Goal: Task Accomplishment & Management: Manage account settings

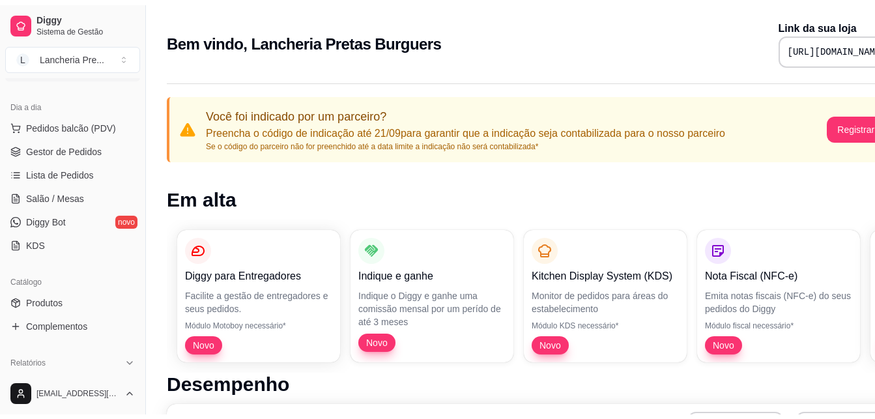
scroll to position [130, 0]
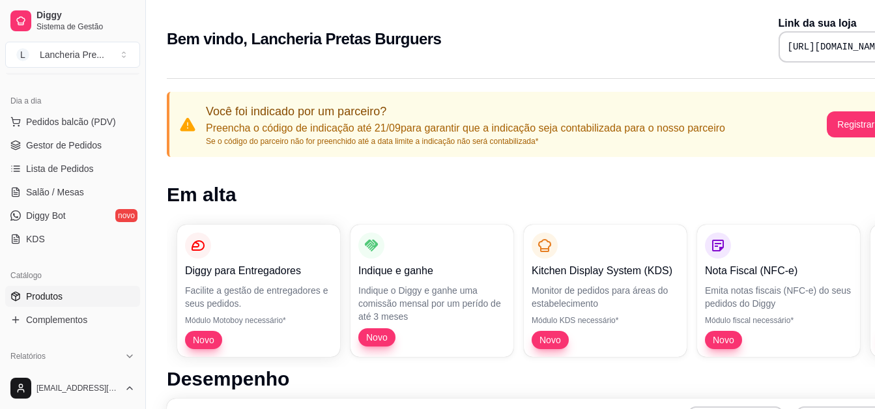
click at [87, 288] on link "Produtos" at bounding box center [72, 296] width 135 height 21
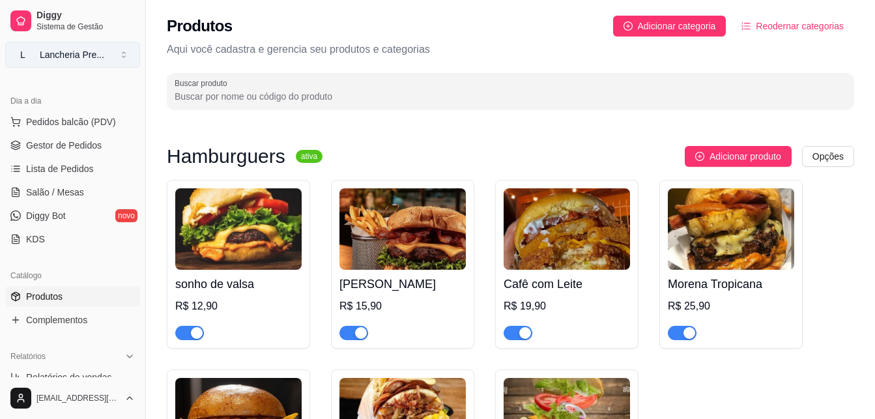
click at [122, 46] on button "L Lancheria Pre ..." at bounding box center [72, 55] width 135 height 26
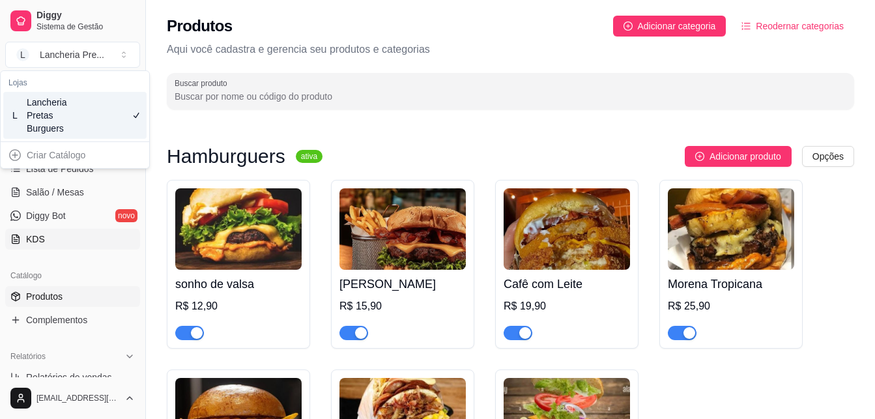
click at [109, 242] on link "KDS" at bounding box center [72, 239] width 135 height 21
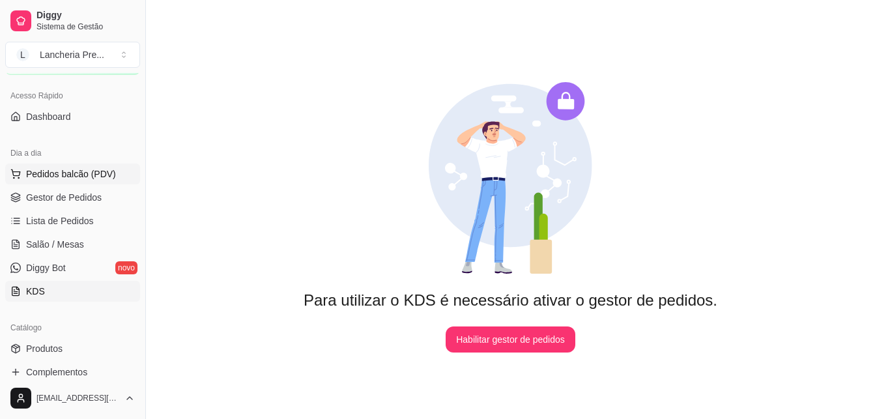
scroll to position [104, 0]
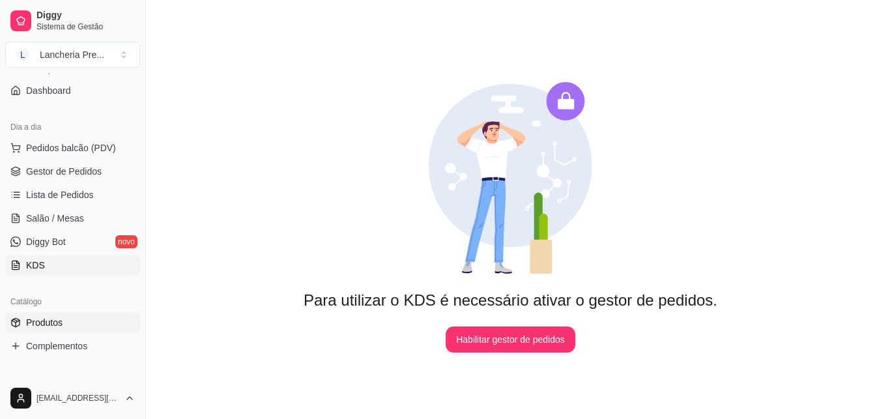
click at [45, 326] on span "Produtos" at bounding box center [44, 322] width 36 height 13
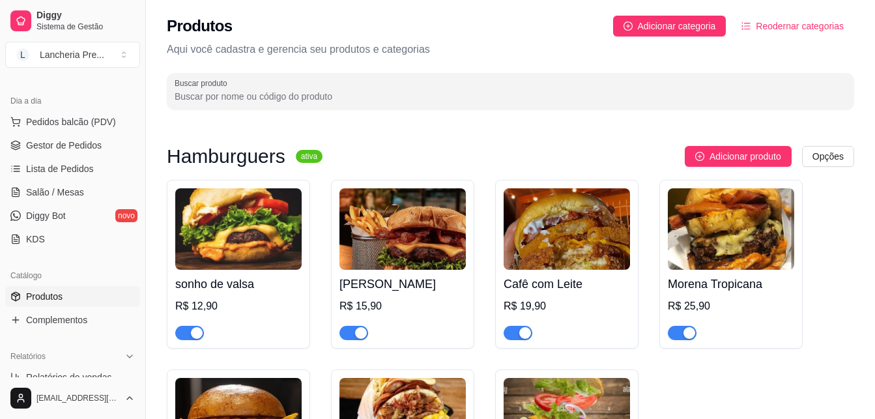
scroll to position [156, 0]
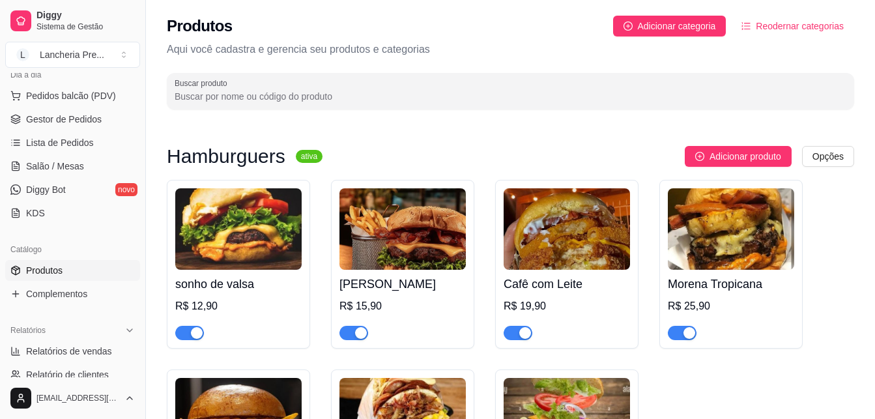
click at [827, 319] on div "sonho de valsa R$ 12,90 Sarará Burguer R$ 15,90 Cafê com Leite R$ 19,90 Morena …" at bounding box center [510, 368] width 687 height 376
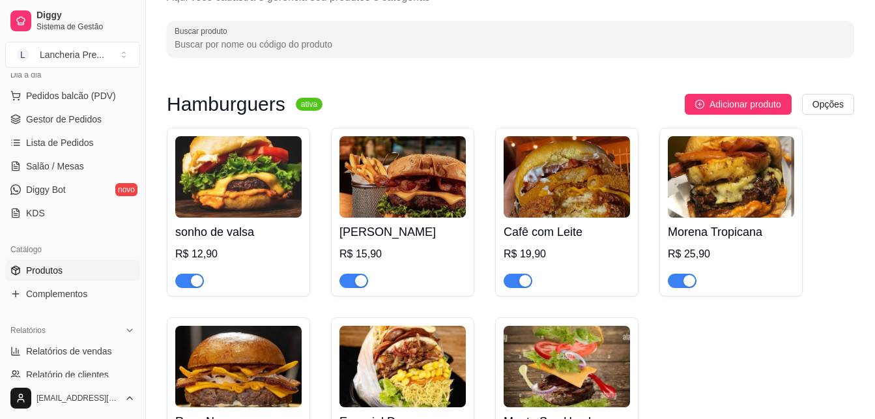
click at [827, 319] on div "sonho de valsa R$ 12,90 Sarará Burguer R$ 15,90 Cafê com Leite R$ 19,90 Morena …" at bounding box center [510, 316] width 687 height 376
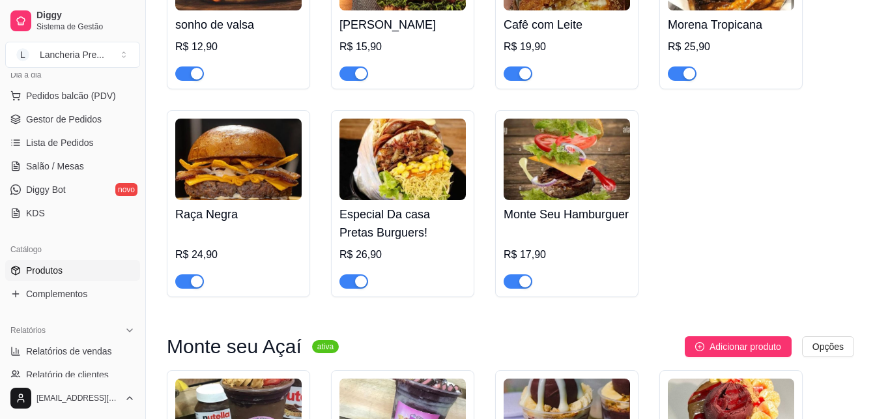
scroll to position [261, 0]
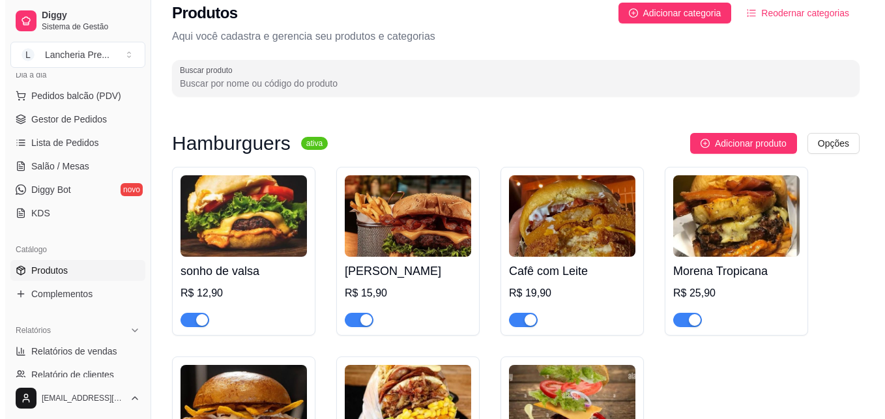
scroll to position [0, 0]
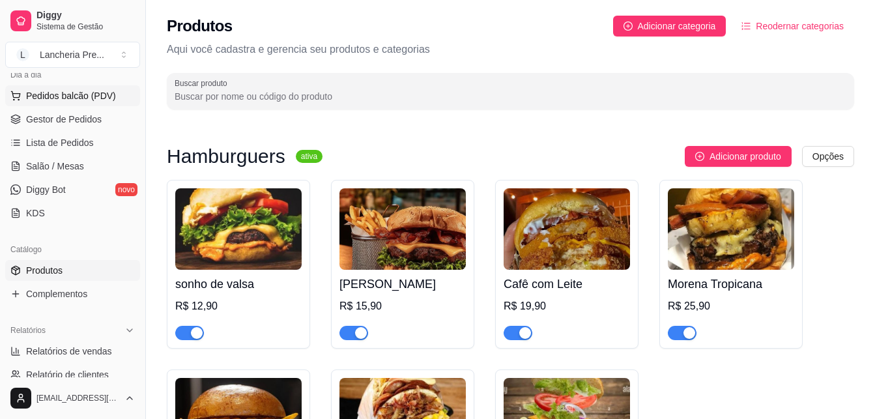
click at [105, 98] on span "Pedidos balcão (PDV)" at bounding box center [71, 95] width 90 height 13
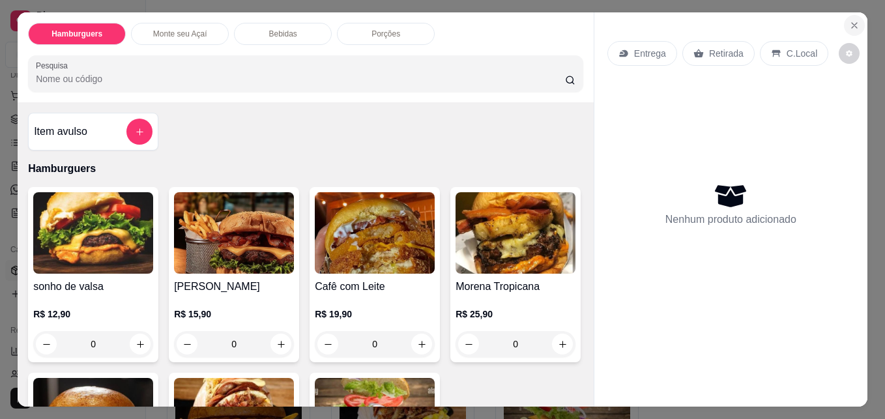
click at [854, 20] on icon "Close" at bounding box center [854, 25] width 10 height 10
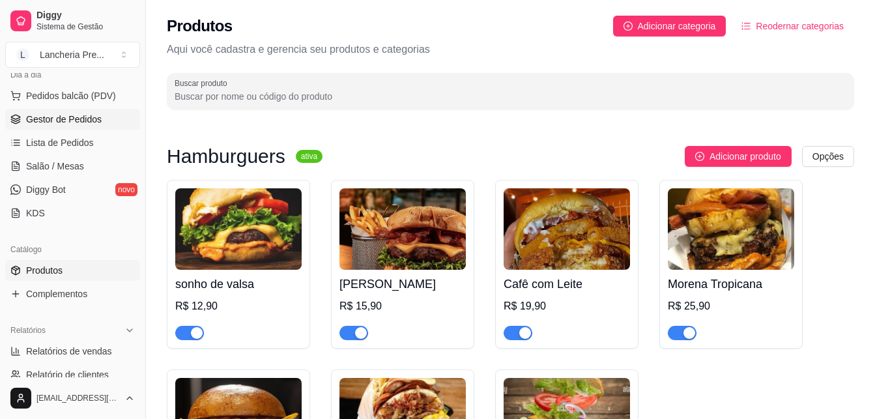
click at [108, 119] on link "Gestor de Pedidos" at bounding box center [72, 119] width 135 height 21
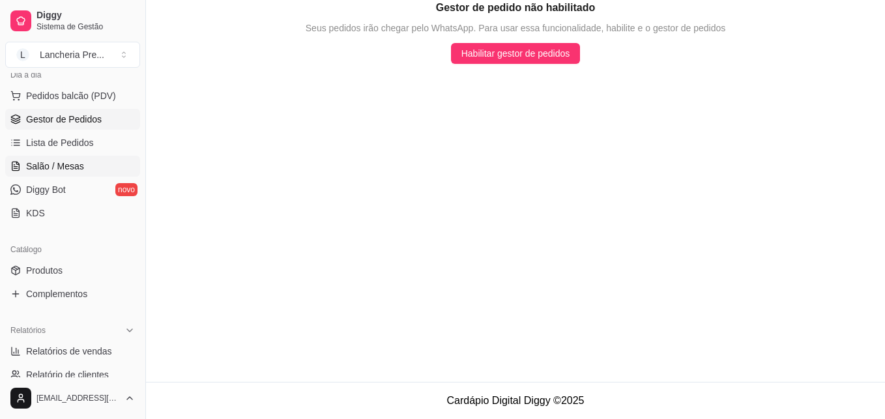
click at [40, 165] on span "Salão / Mesas" at bounding box center [55, 166] width 58 height 13
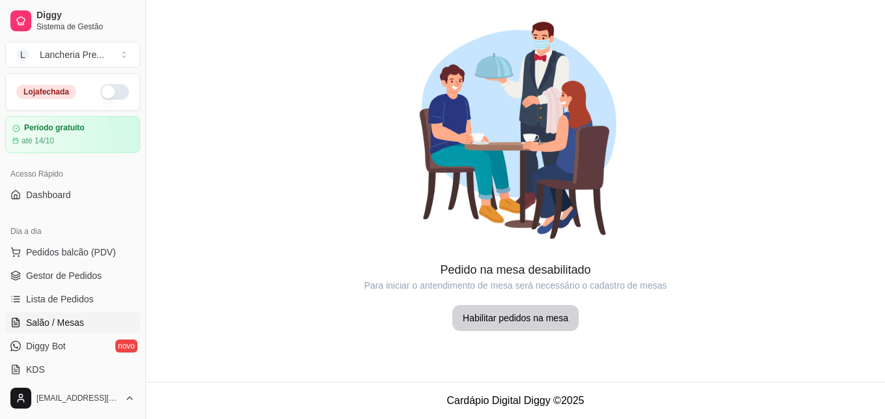
click at [100, 89] on button "button" at bounding box center [114, 92] width 29 height 16
click at [109, 340] on link "Diggy Bot novo" at bounding box center [72, 345] width 135 height 21
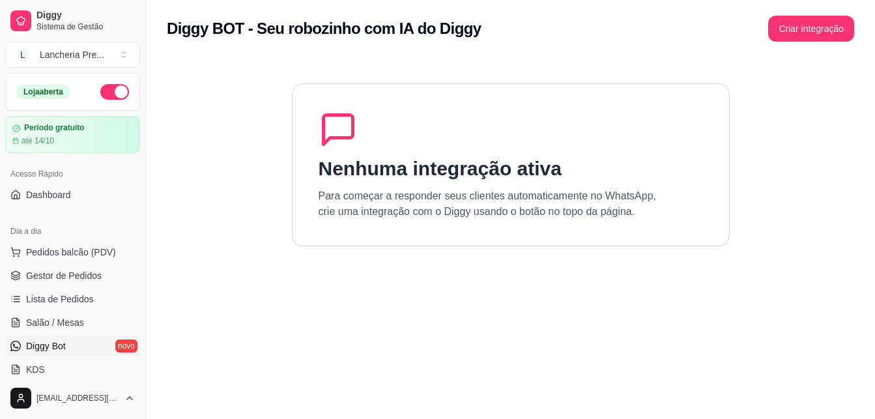
click at [109, 340] on link "Diggy Bot novo" at bounding box center [72, 345] width 135 height 21
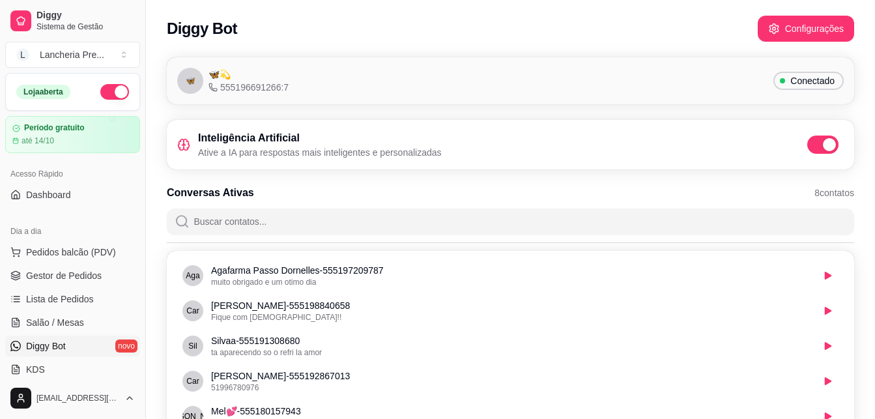
drag, startPoint x: 109, startPoint y: 340, endPoint x: 88, endPoint y: 233, distance: 109.0
click at [88, 233] on div "Dia a dia Pedidos balcão (PDV) Gestor de Pedidos Lista de Pedidos Salão / Mesas…" at bounding box center [72, 300] width 145 height 169
click at [66, 365] on link "KDS" at bounding box center [72, 369] width 135 height 21
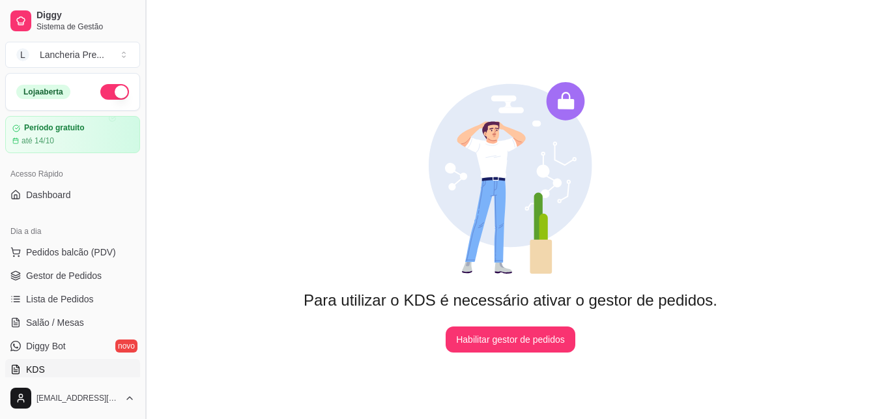
click at [141, 371] on button "Toggle Sidebar" at bounding box center [145, 209] width 10 height 419
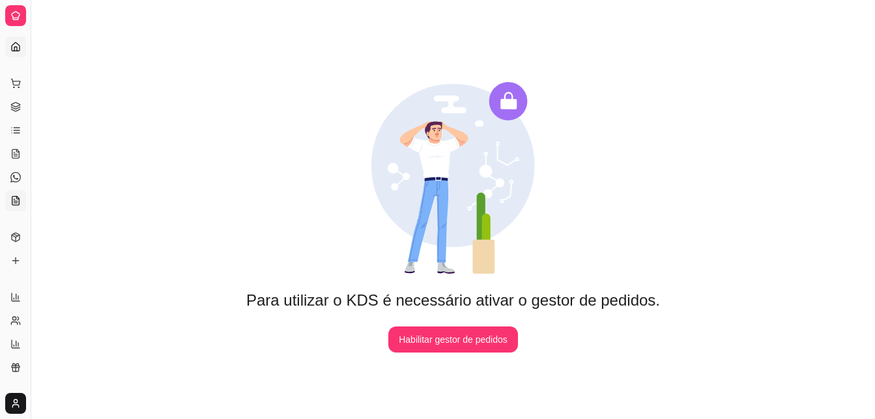
click at [13, 46] on icon at bounding box center [15, 47] width 10 height 10
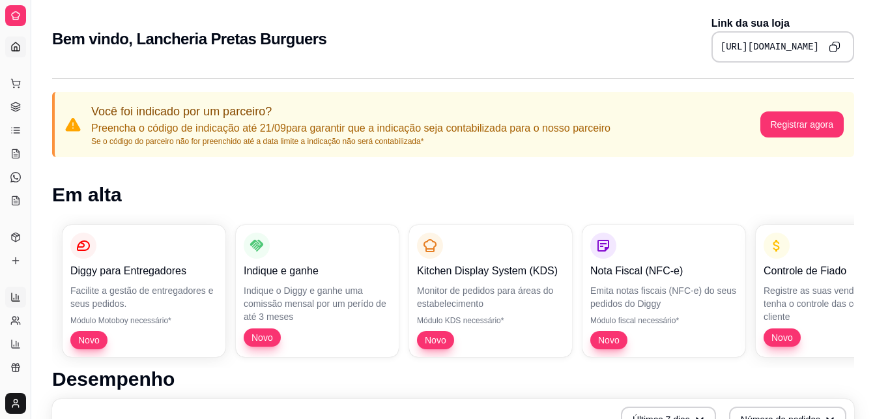
click at [10, 301] on icon at bounding box center [15, 297] width 10 height 10
select select "ALL"
select select "0"
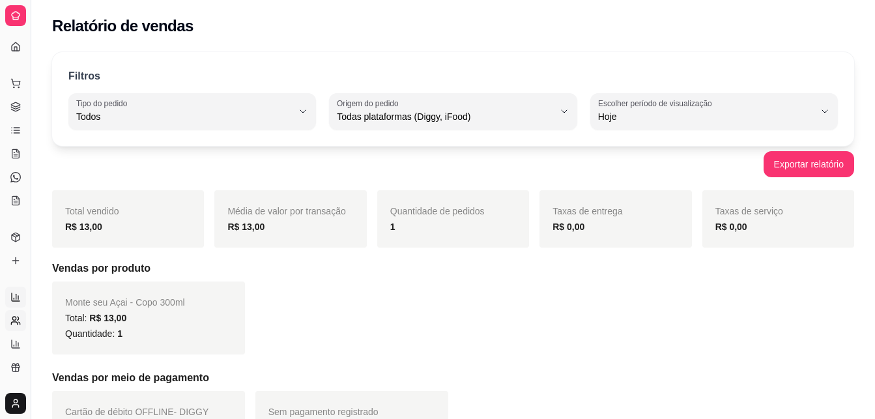
click at [9, 313] on link "Relatório de clientes" at bounding box center [15, 320] width 21 height 21
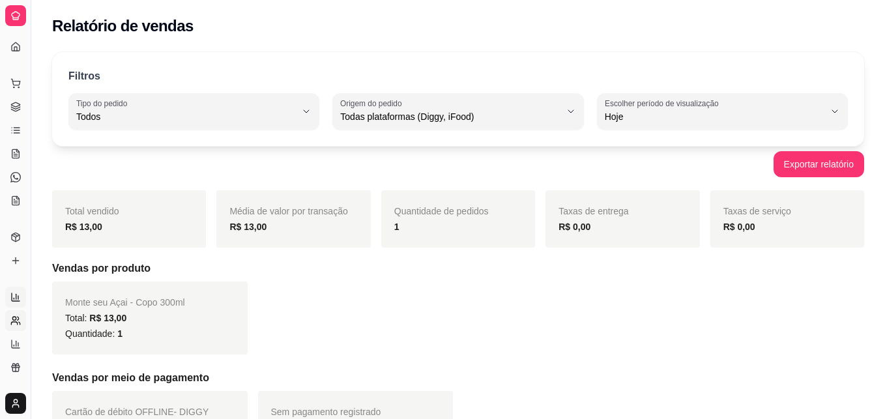
select select "30"
select select "HIGHEST_TOTAL_SPENT_WITH_ORDERS"
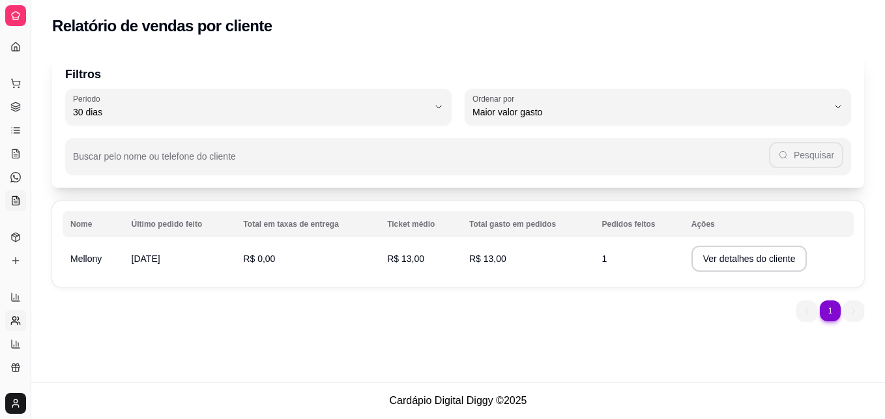
click at [13, 201] on icon at bounding box center [15, 200] width 10 height 10
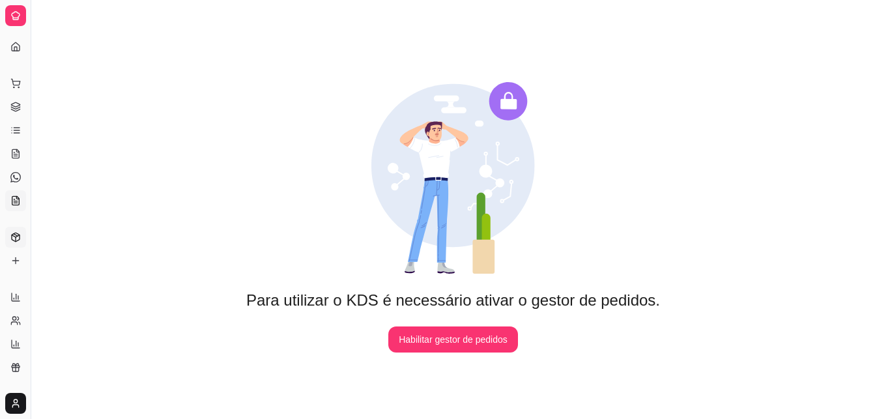
click at [9, 238] on link "Produtos" at bounding box center [15, 237] width 21 height 21
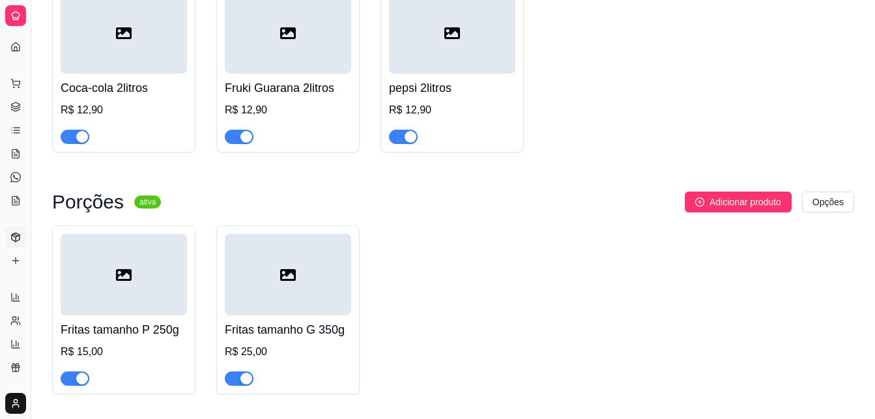
scroll to position [912, 0]
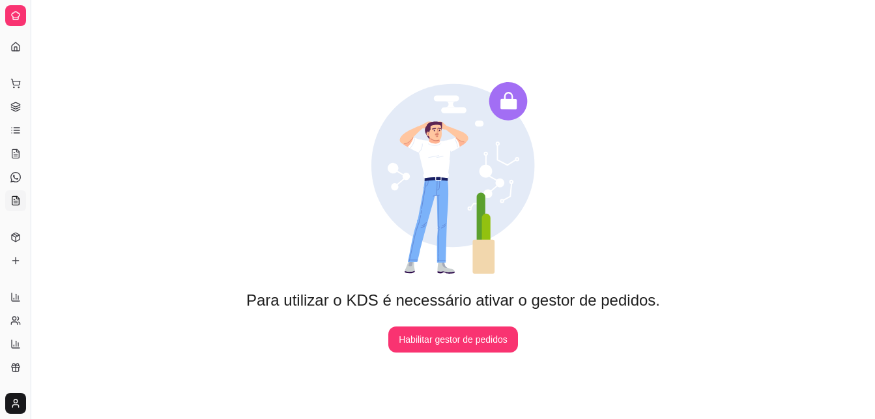
select select "30"
select select "HIGHEST_TOTAL_SPENT_WITH_ORDERS"
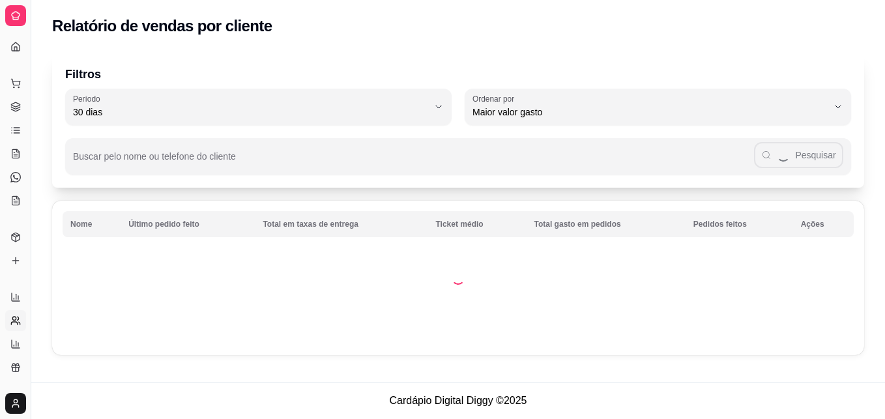
select select "ALL"
select select "0"
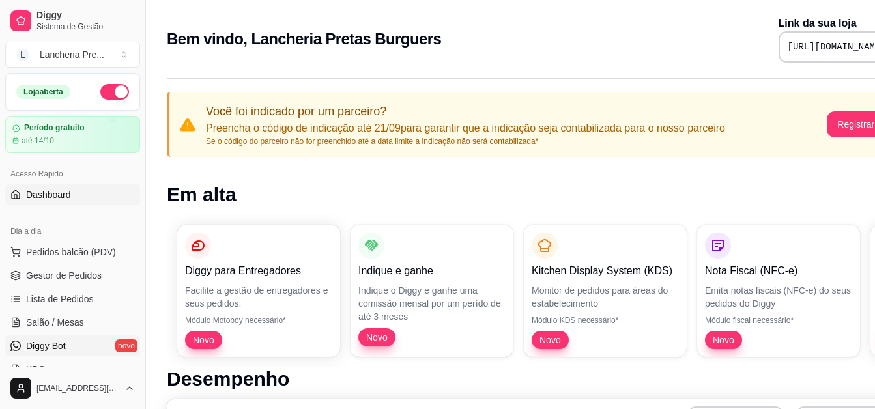
click at [65, 347] on span "Diggy Bot" at bounding box center [46, 345] width 40 height 13
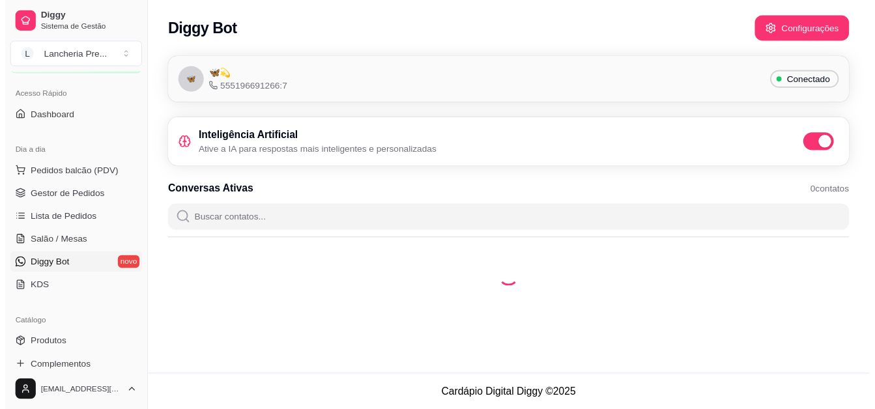
scroll to position [104, 0]
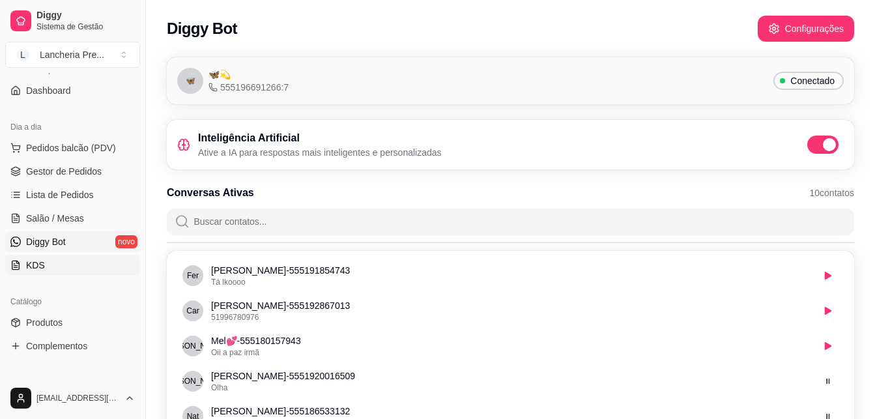
click at [61, 264] on link "KDS" at bounding box center [72, 265] width 135 height 21
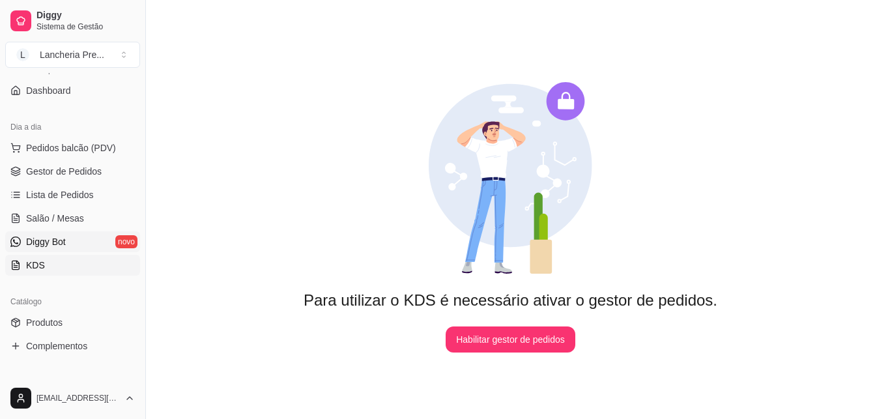
click at [87, 249] on link "Diggy Bot novo" at bounding box center [72, 241] width 135 height 21
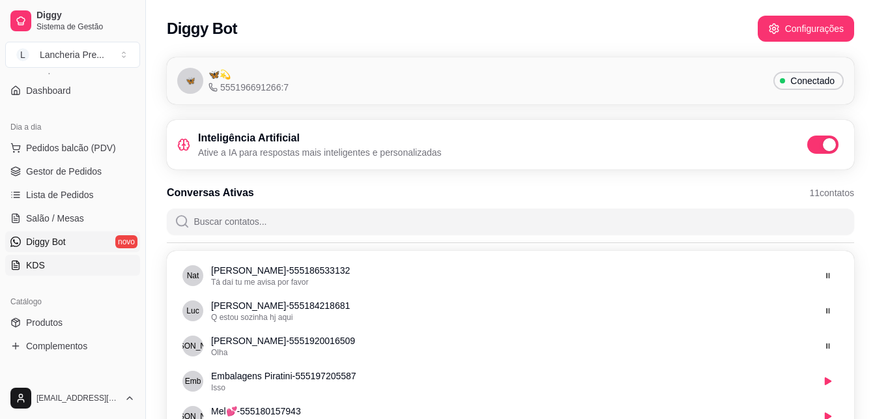
click at [61, 269] on link "KDS" at bounding box center [72, 265] width 135 height 21
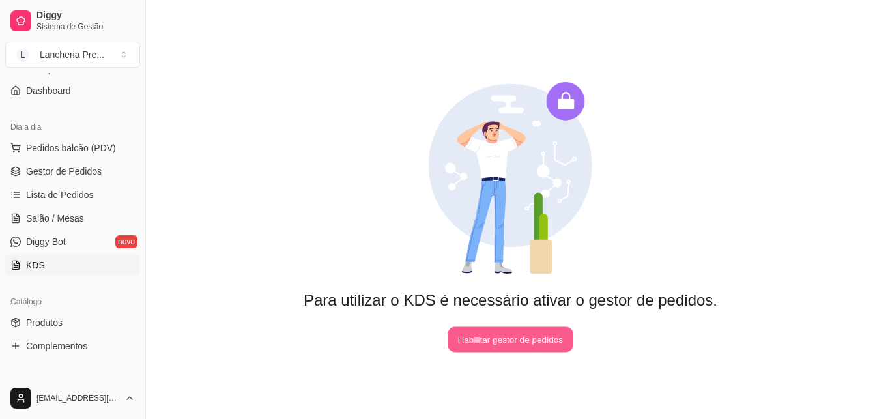
click at [521, 334] on button "Habilitar gestor de pedidos" at bounding box center [510, 339] width 126 height 25
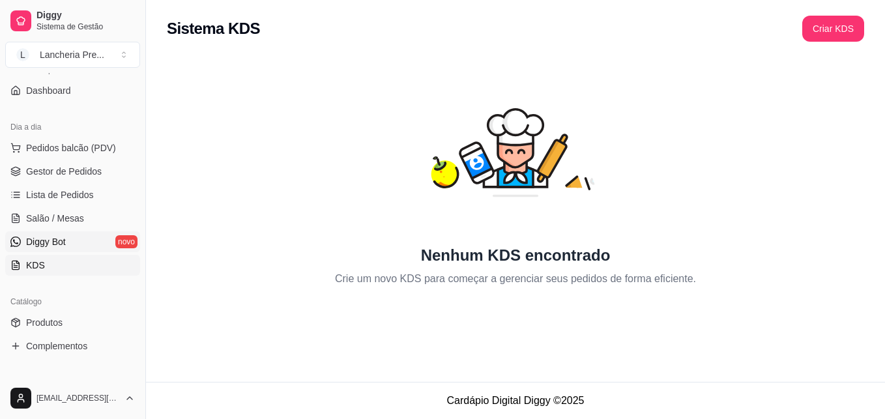
click at [87, 237] on link "Diggy Bot novo" at bounding box center [72, 241] width 135 height 21
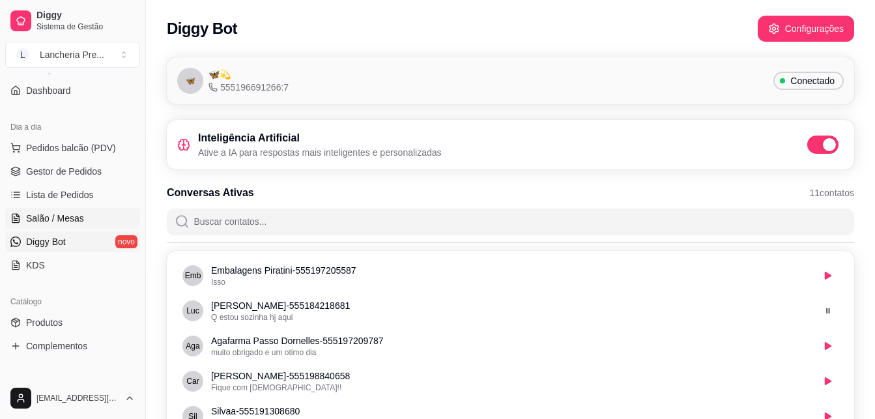
click at [89, 208] on link "Salão / Mesas" at bounding box center [72, 218] width 135 height 21
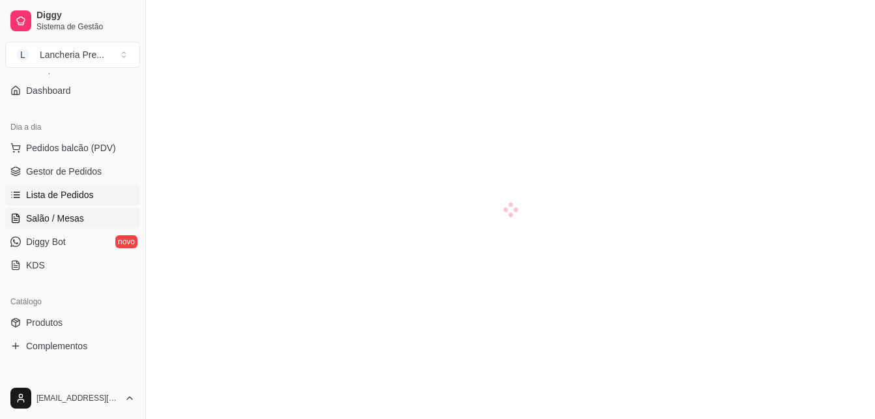
click at [92, 186] on link "Lista de Pedidos" at bounding box center [72, 194] width 135 height 21
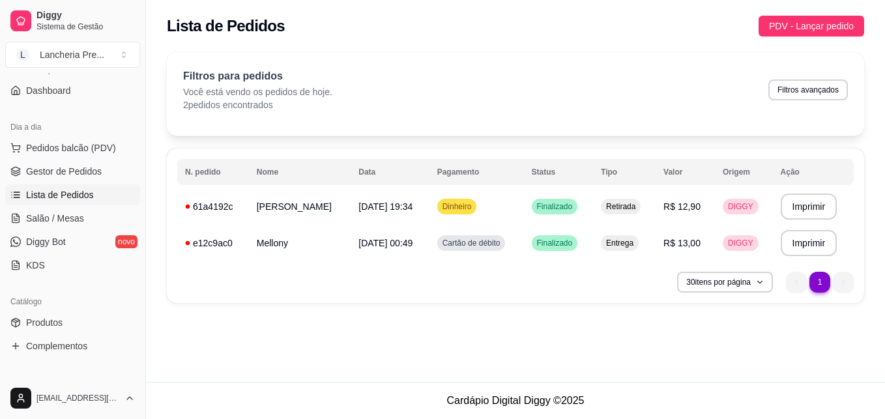
click at [360, 85] on div "Filtros para pedidos Você está vendo os pedidos de hoje. 2 pedidos encontrados …" at bounding box center [515, 89] width 664 height 43
click at [830, 92] on button "Filtros avançados" at bounding box center [807, 89] width 79 height 21
select select "0"
click at [728, 203] on span "DIGGY" at bounding box center [740, 206] width 31 height 10
click at [821, 283] on li "1" at bounding box center [819, 282] width 20 height 20
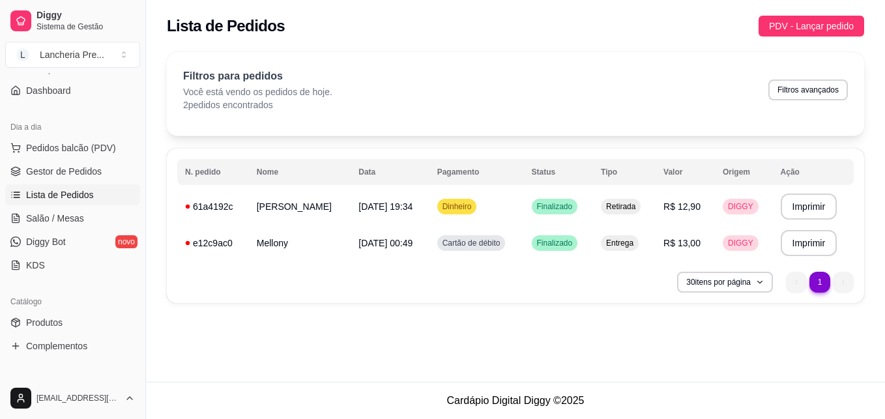
click at [835, 280] on ul "1 1" at bounding box center [820, 282] width 68 height 21
click at [746, 285] on button "30 itens por página" at bounding box center [725, 282] width 96 height 21
click at [545, 308] on div "**********" at bounding box center [515, 181] width 739 height 274
click at [91, 94] on link "Dashboard" at bounding box center [72, 90] width 135 height 21
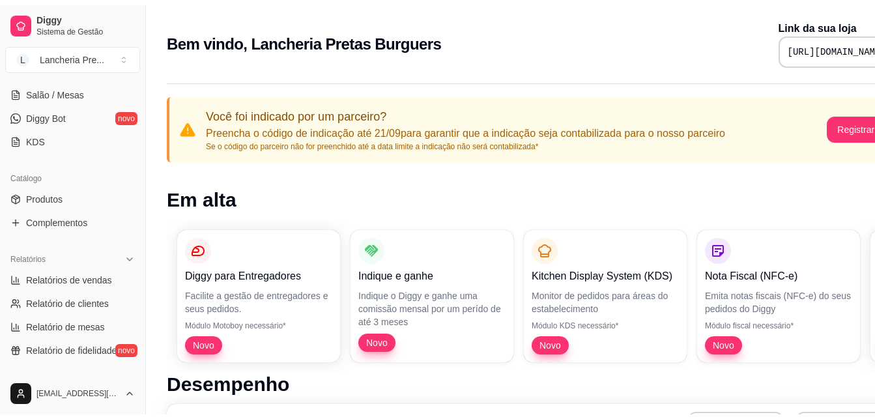
scroll to position [234, 0]
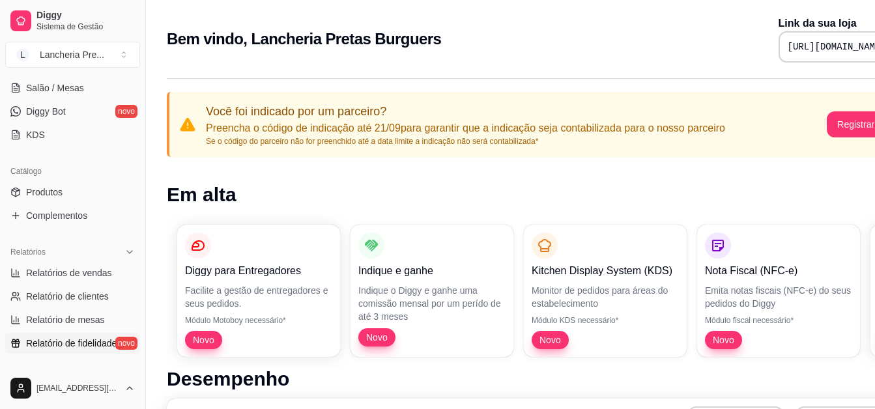
click at [67, 342] on span "Relatório de fidelidade" at bounding box center [71, 343] width 91 height 13
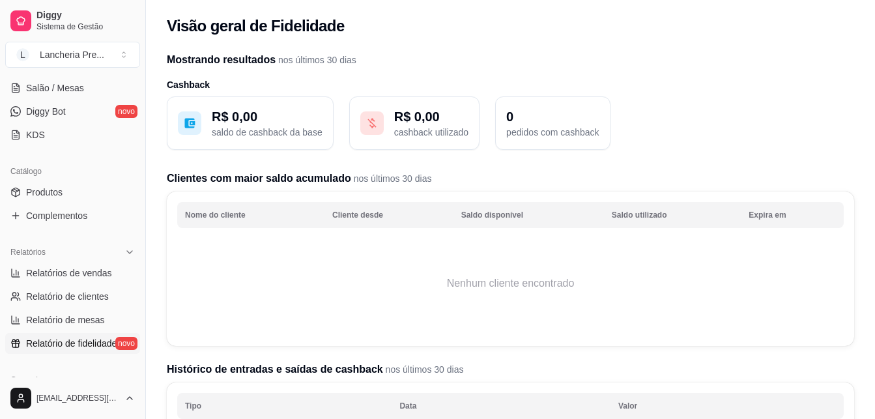
click at [119, 122] on ul "Pedidos balcão (PDV) Gestor de Pedidos Lista de Pedidos Salão / Mesas Diggy Bot…" at bounding box center [72, 76] width 135 height 138
click at [104, 112] on link "Diggy Bot novo" at bounding box center [72, 111] width 135 height 21
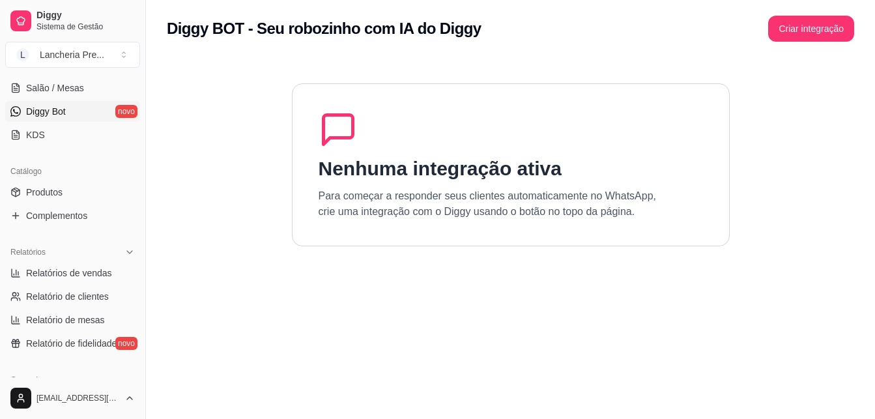
click at [104, 112] on link "Diggy Bot novo" at bounding box center [72, 111] width 135 height 21
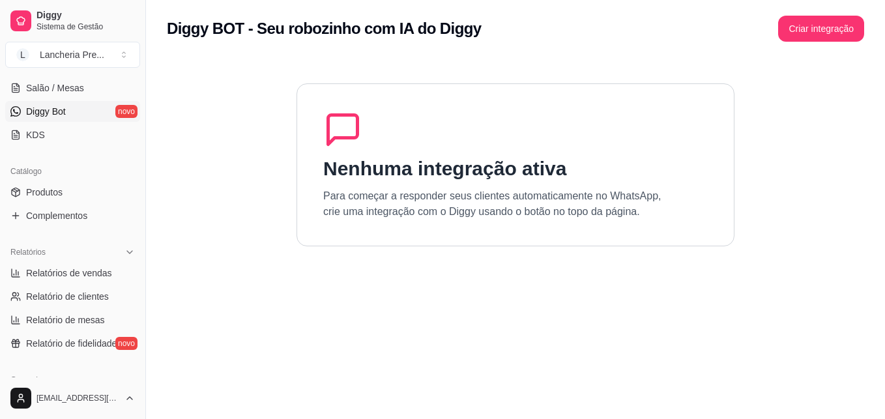
click at [104, 112] on link "Diggy Bot novo" at bounding box center [72, 111] width 135 height 21
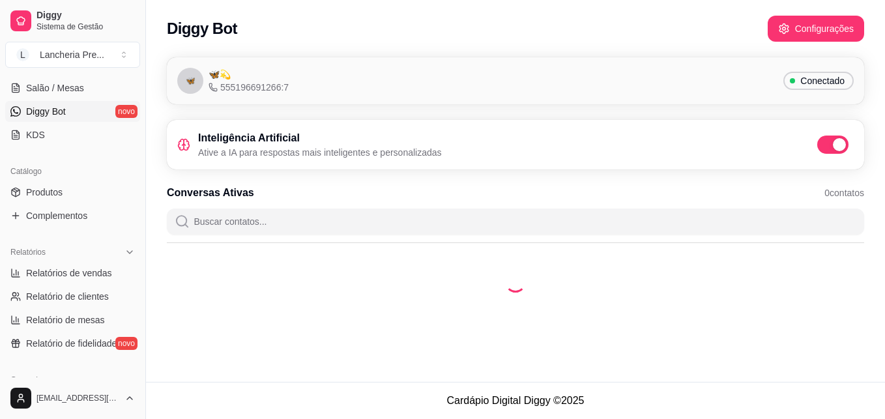
click at [104, 112] on link "Diggy Bot novo" at bounding box center [72, 111] width 135 height 21
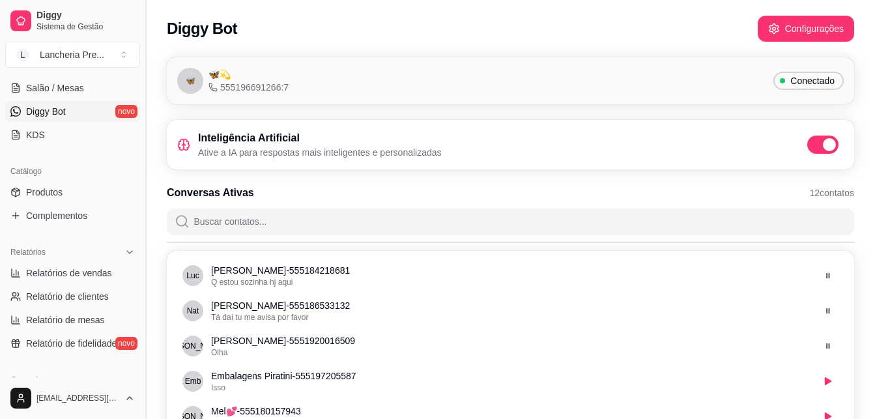
click at [141, 75] on button "Toggle Sidebar" at bounding box center [145, 209] width 10 height 419
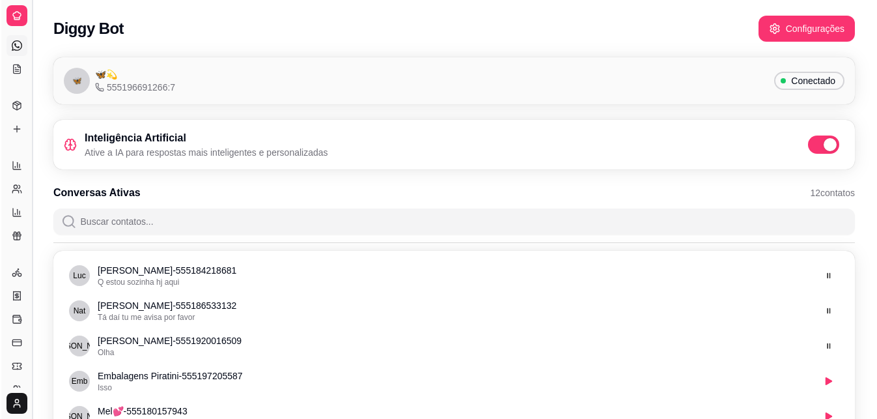
scroll to position [111, 0]
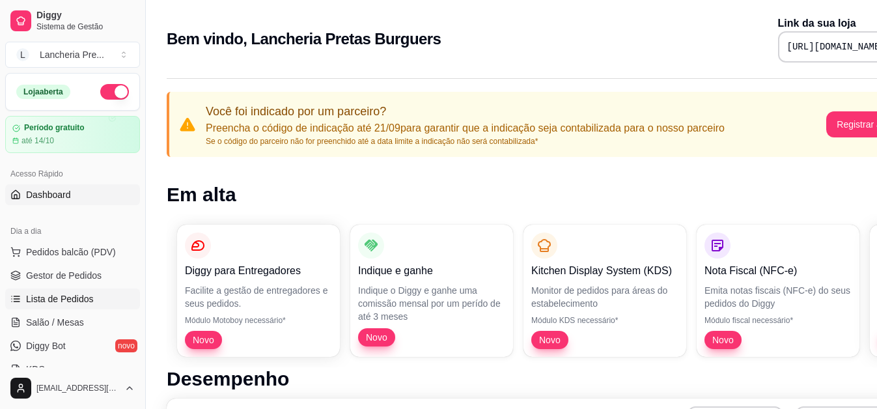
click at [75, 305] on span "Lista de Pedidos" at bounding box center [60, 298] width 68 height 13
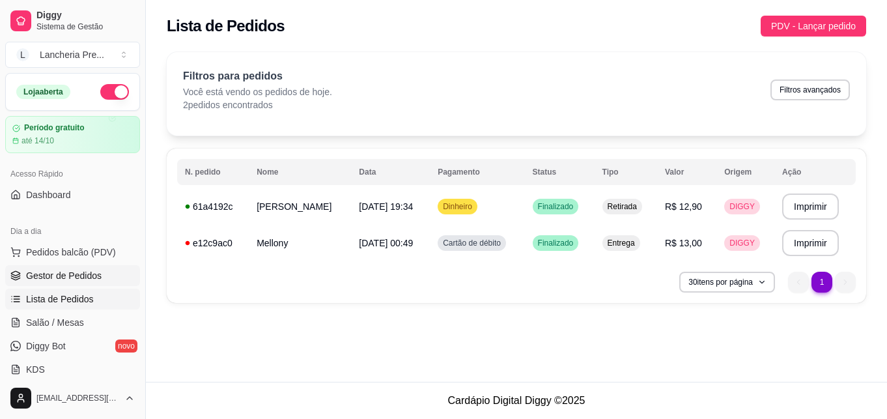
click at [90, 270] on span "Gestor de Pedidos" at bounding box center [64, 275] width 76 height 13
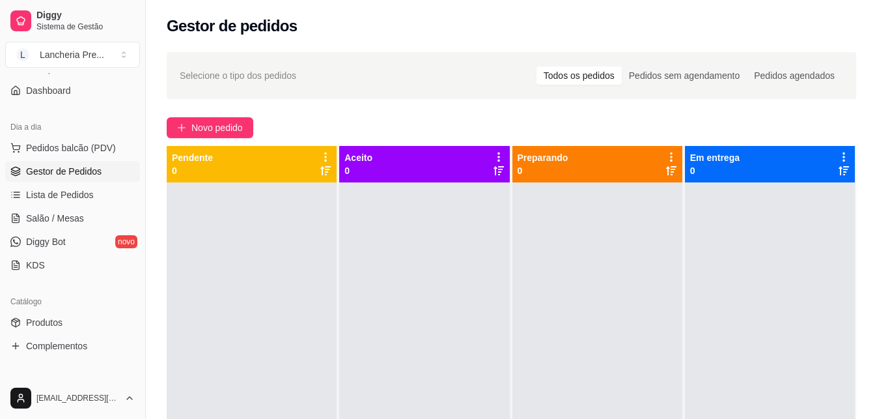
scroll to position [156, 0]
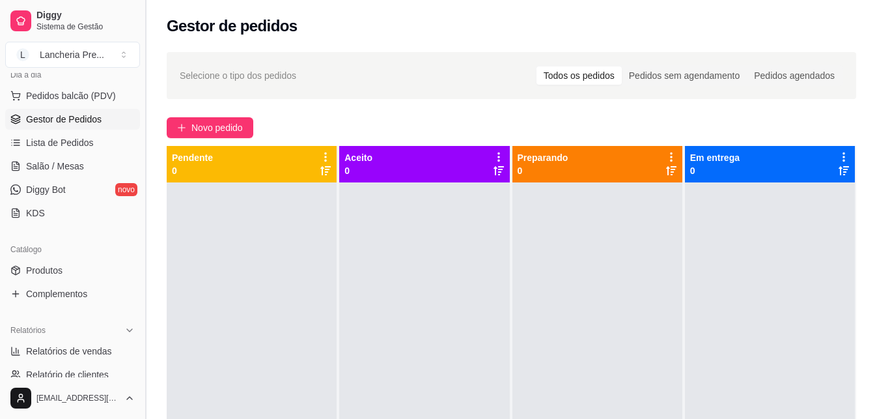
click at [143, 368] on button "Toggle Sidebar" at bounding box center [145, 209] width 10 height 419
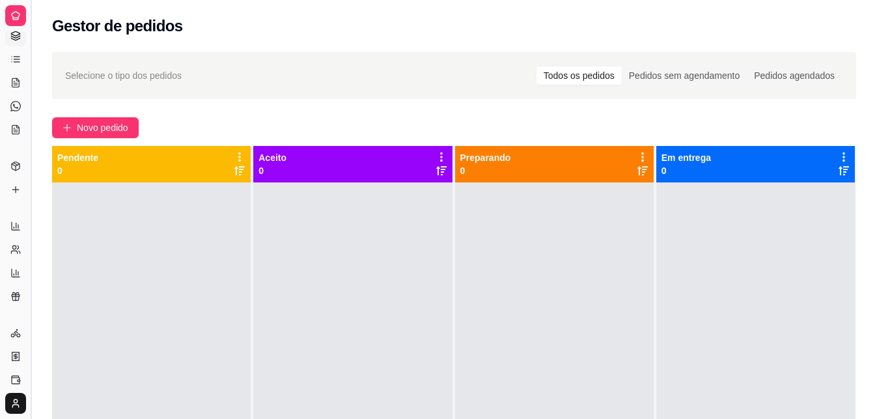
scroll to position [64, 0]
click at [35, 342] on button "Toggle Sidebar" at bounding box center [30, 209] width 10 height 419
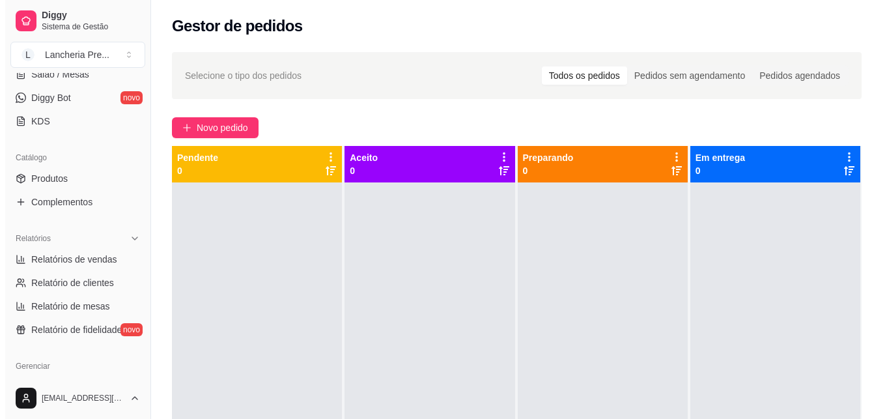
scroll to position [269, 0]
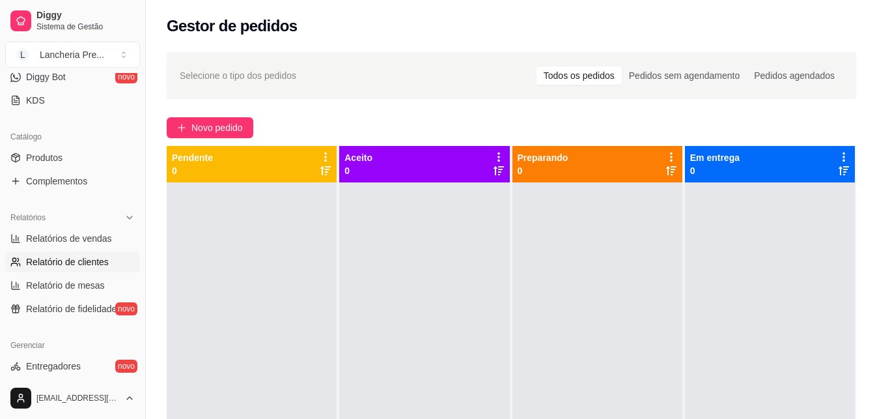
click at [78, 264] on span "Relatório de clientes" at bounding box center [67, 261] width 83 height 13
select select "30"
select select "HIGHEST_TOTAL_SPENT_WITH_ORDERS"
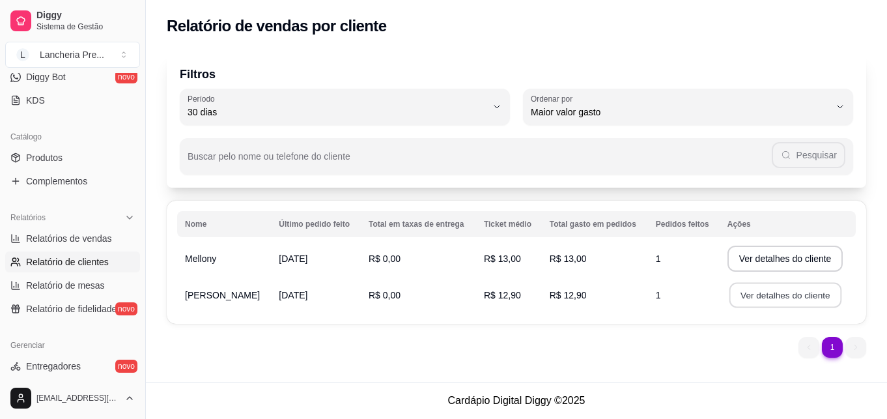
click at [730, 297] on button "Ver detalhes do cliente" at bounding box center [785, 295] width 112 height 25
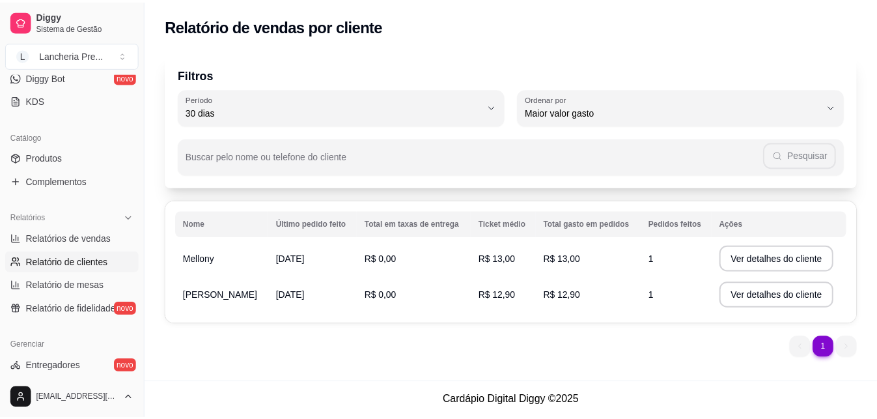
scroll to position [518, 0]
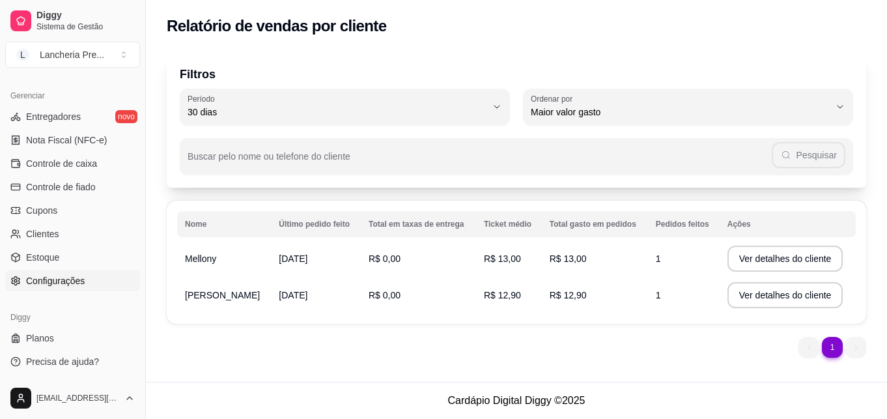
click at [41, 276] on span "Configurações" at bounding box center [55, 280] width 59 height 13
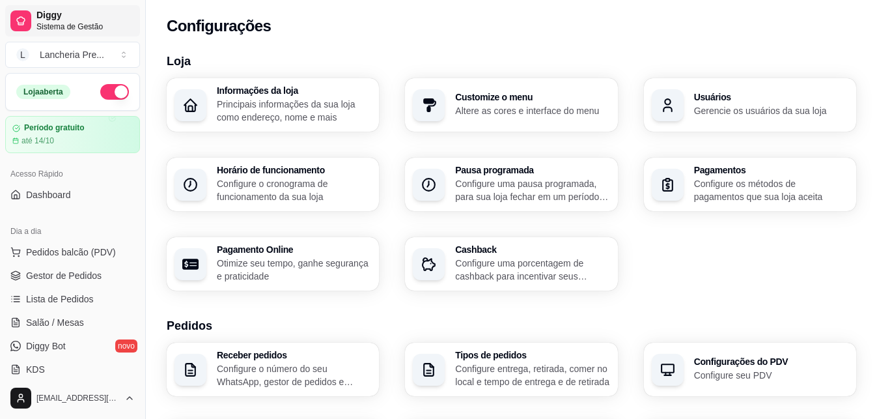
click at [104, 27] on span "Sistema de Gestão" at bounding box center [85, 26] width 98 height 10
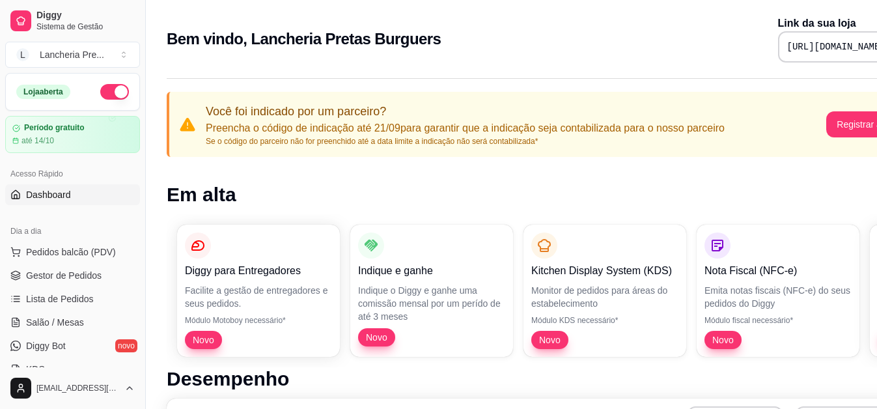
click at [855, 380] on h1 "Desempenho" at bounding box center [544, 378] width 754 height 23
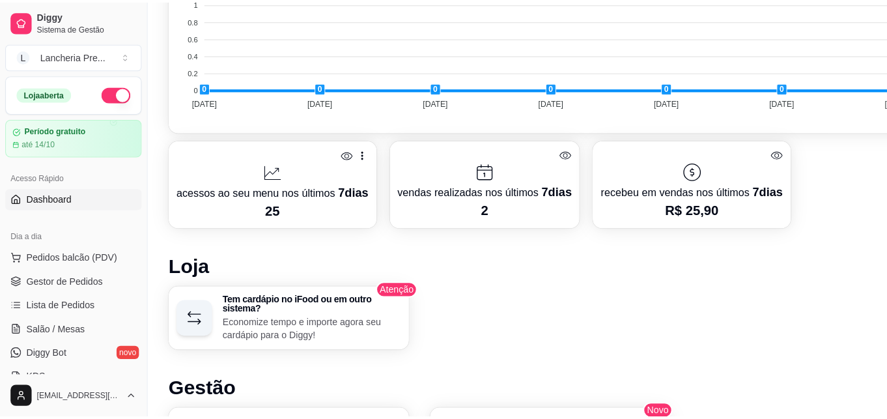
scroll to position [573, 0]
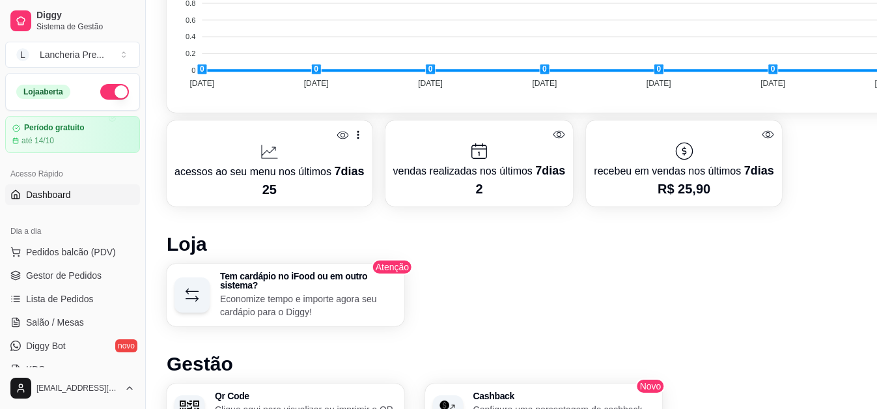
click at [287, 170] on p "acessos ao seu menu nos últimos 7 dias" at bounding box center [270, 171] width 190 height 18
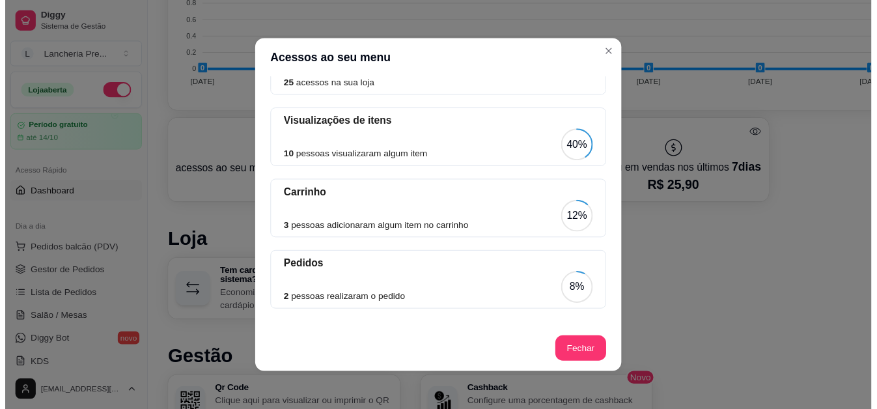
scroll to position [128, 0]
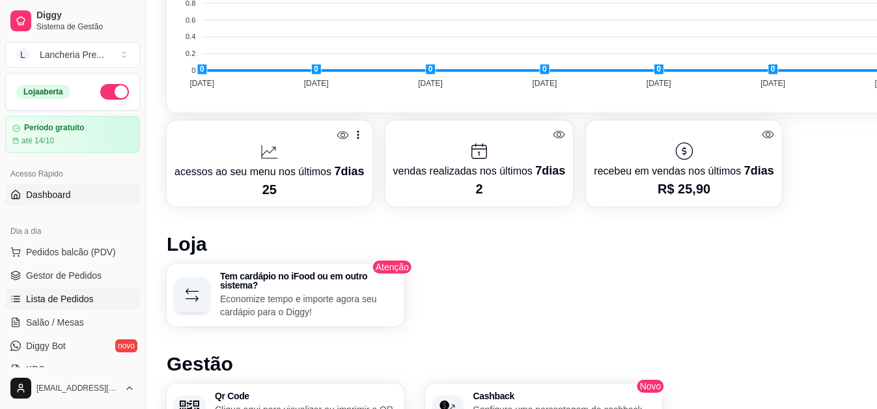
click at [74, 294] on span "Lista de Pedidos" at bounding box center [60, 298] width 68 height 13
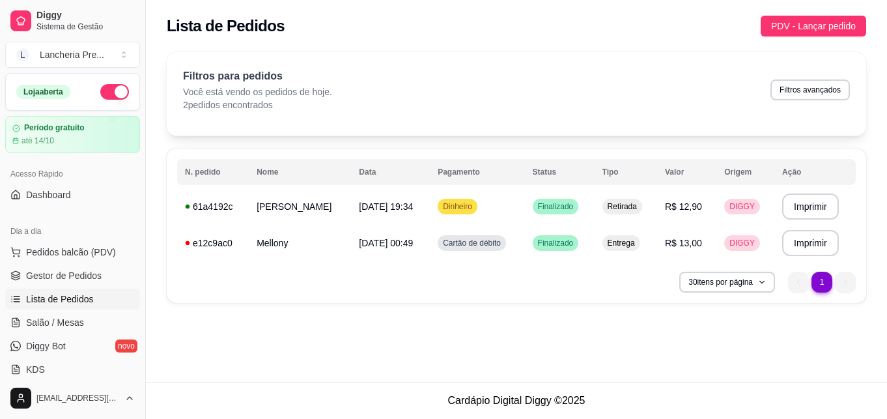
click at [74, 292] on link "Lista de Pedidos" at bounding box center [72, 299] width 135 height 21
click at [121, 249] on button "Pedidos balcão (PDV)" at bounding box center [72, 252] width 135 height 21
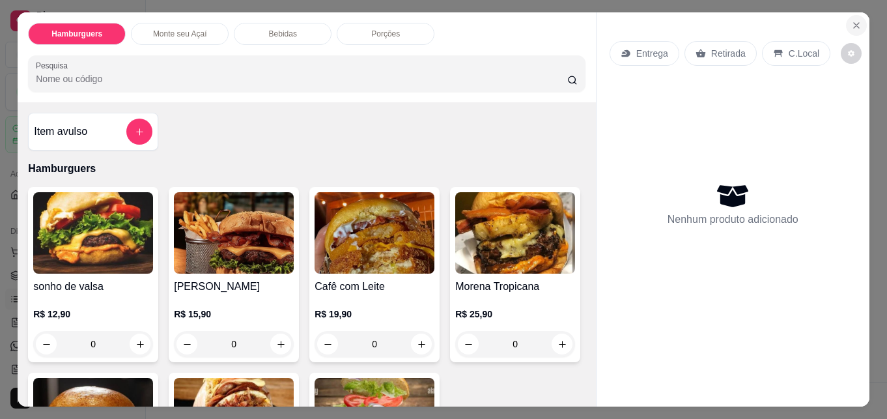
click at [853, 20] on icon "Close" at bounding box center [856, 25] width 10 height 10
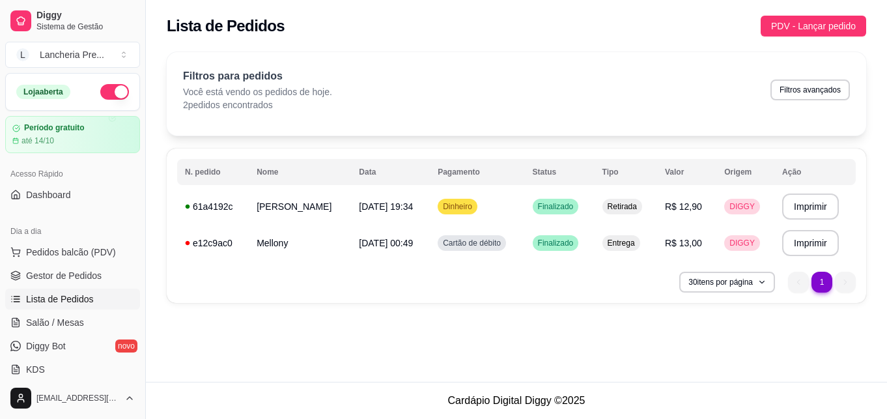
click at [819, 285] on li "1" at bounding box center [822, 282] width 20 height 20
click at [756, 280] on button "30 itens por página" at bounding box center [727, 282] width 92 height 20
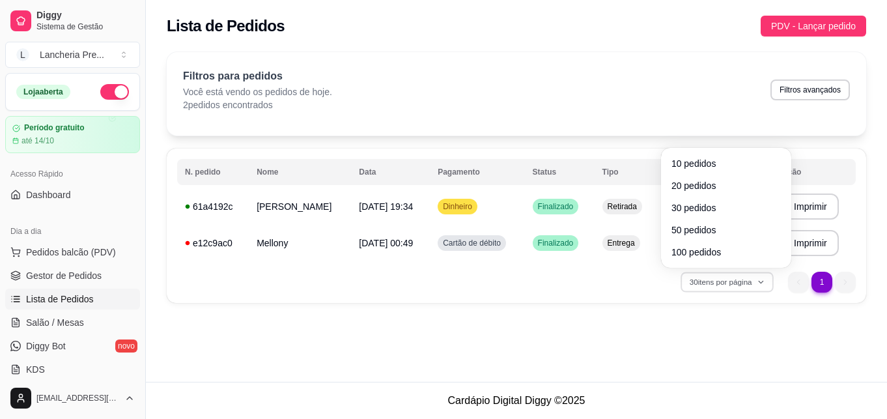
click at [584, 103] on div "Filtros para pedidos Você está vendo os pedidos de hoje. 2 pedidos encontrados …" at bounding box center [516, 89] width 667 height 43
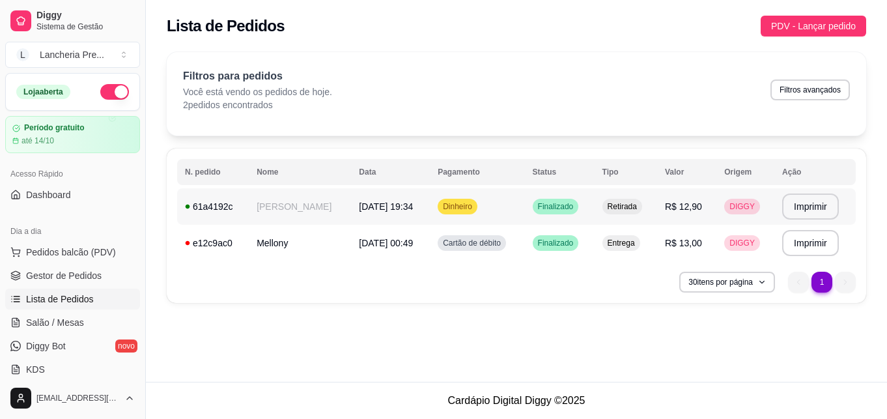
click at [307, 208] on td "[PERSON_NAME]" at bounding box center [300, 206] width 102 height 36
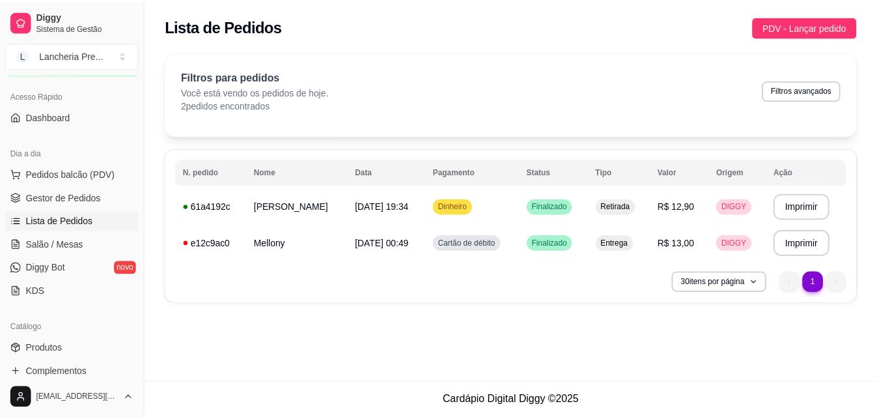
scroll to position [104, 0]
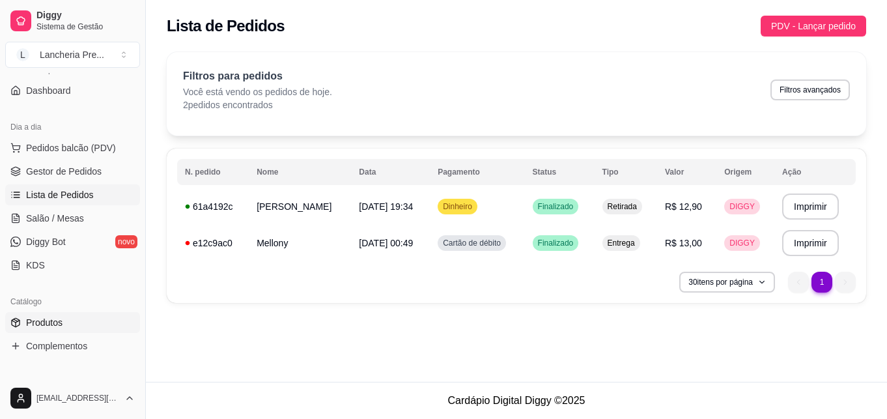
click at [72, 324] on link "Produtos" at bounding box center [72, 322] width 135 height 21
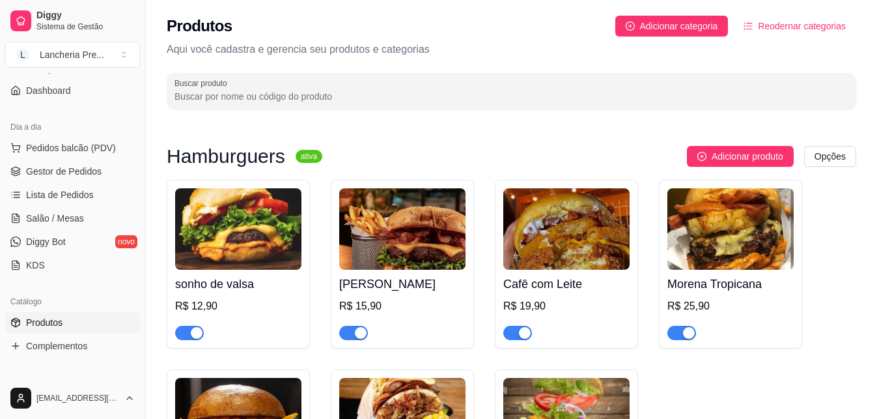
click at [72, 324] on link "Produtos" at bounding box center [72, 322] width 135 height 21
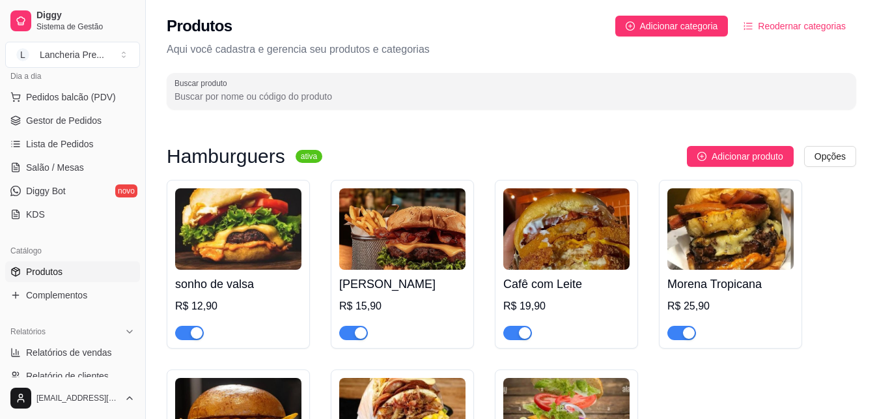
scroll to position [156, 0]
click at [78, 186] on link "Diggy Bot novo" at bounding box center [72, 189] width 135 height 21
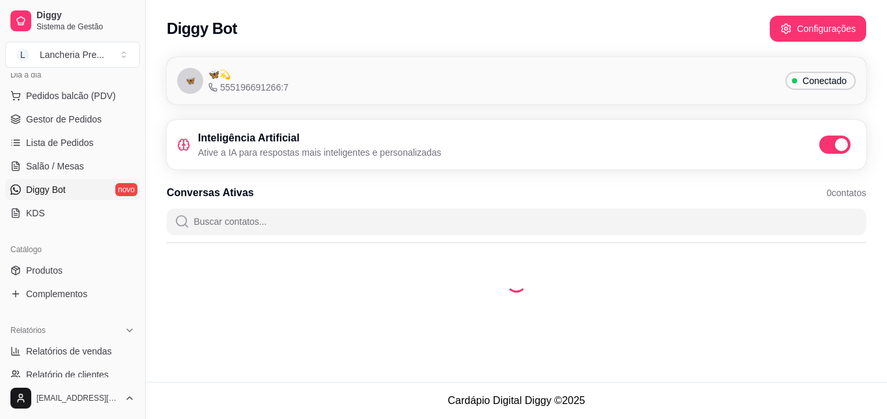
click at [73, 190] on link "Diggy Bot novo" at bounding box center [72, 189] width 135 height 21
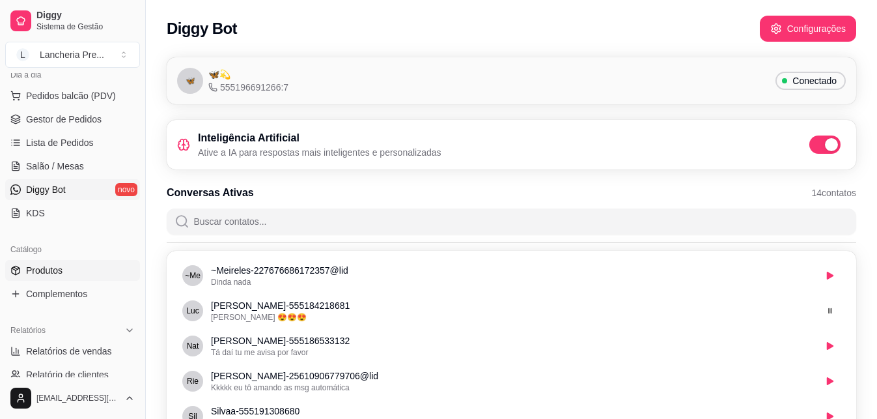
click at [80, 277] on link "Produtos" at bounding box center [72, 270] width 135 height 21
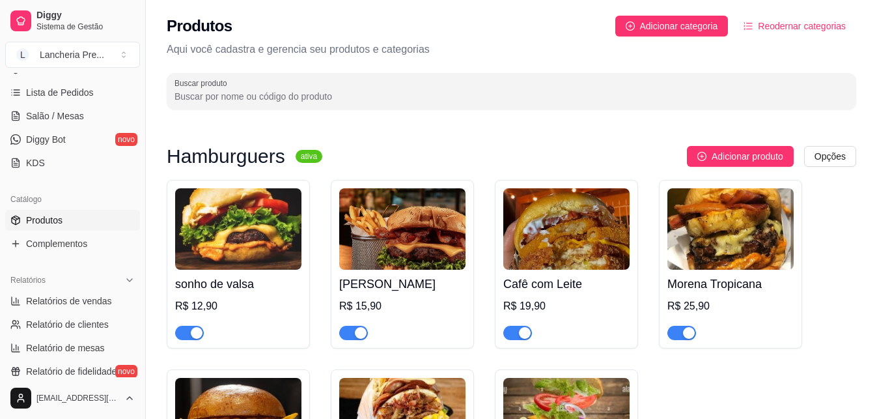
scroll to position [208, 0]
click at [832, 277] on div "sonho de valsa R$ 12,90 Sarará Burguer R$ 15,90 Cafê com Leite R$ 19,90 Morena …" at bounding box center [512, 368] width 690 height 376
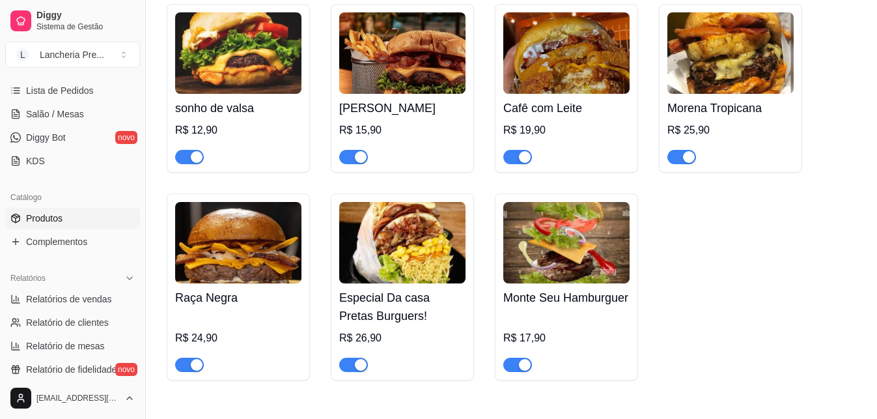
scroll to position [150, 0]
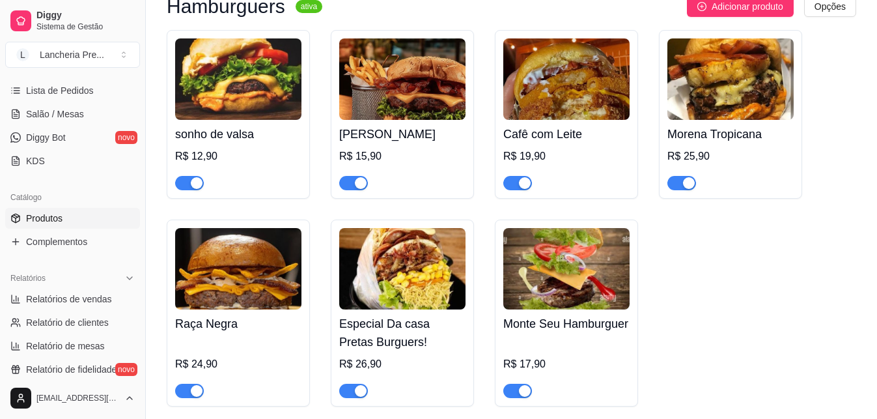
click at [240, 110] on img at bounding box center [238, 78] width 126 height 81
click at [76, 164] on link "KDS" at bounding box center [72, 160] width 135 height 21
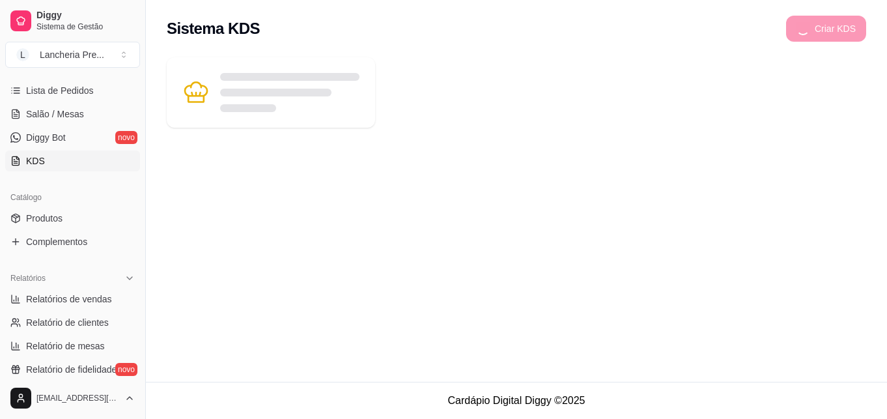
click at [76, 164] on link "KDS" at bounding box center [72, 160] width 135 height 21
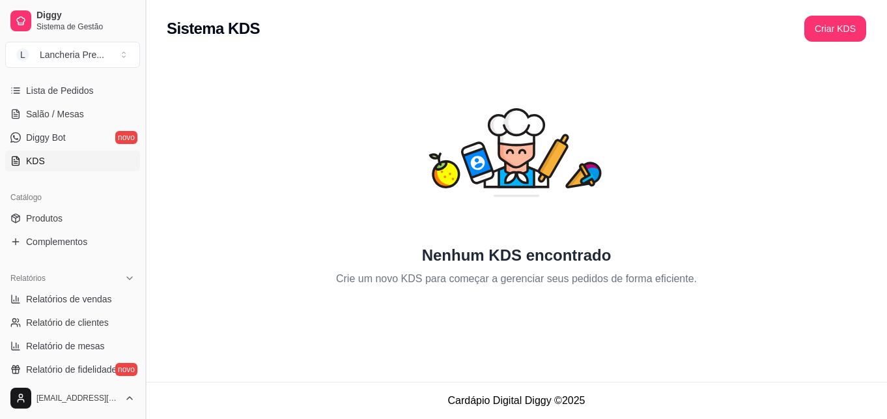
click at [140, 79] on button "Toggle Sidebar" at bounding box center [145, 209] width 10 height 419
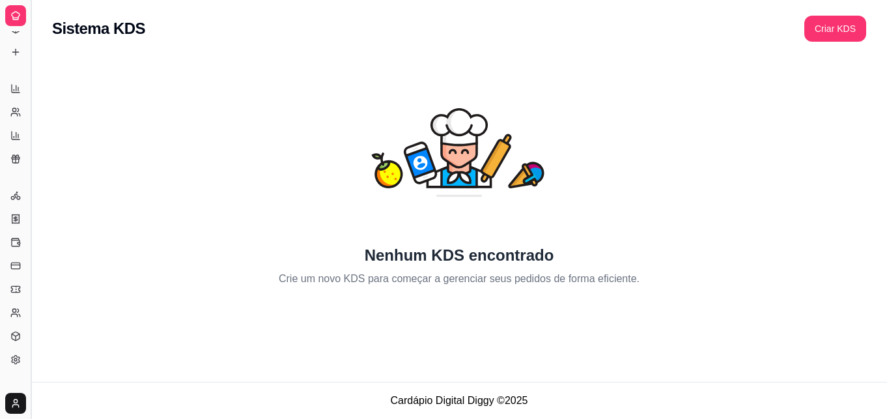
scroll to position [89, 0]
click at [33, 66] on button "Toggle Sidebar" at bounding box center [30, 209] width 10 height 419
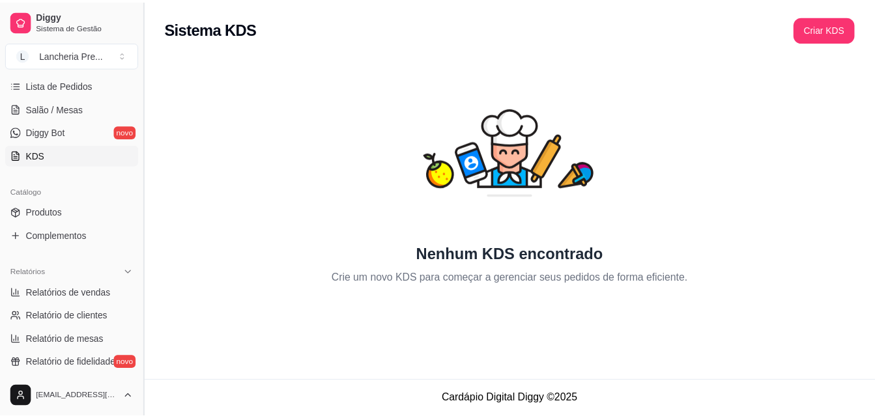
scroll to position [216, 0]
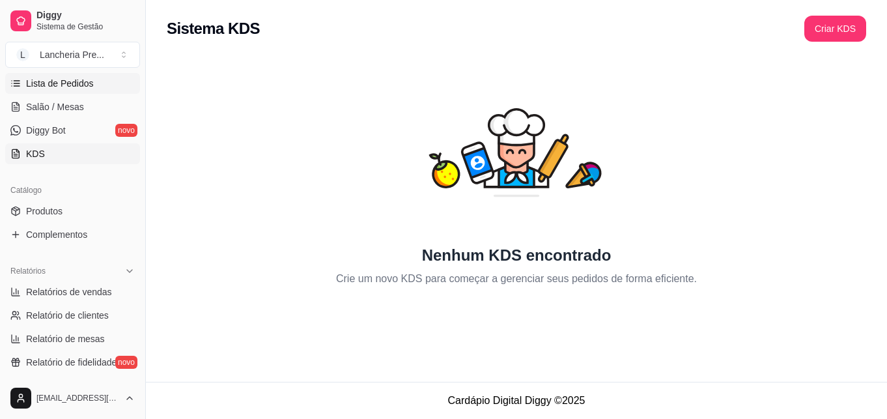
click at [47, 87] on span "Lista de Pedidos" at bounding box center [60, 83] width 68 height 13
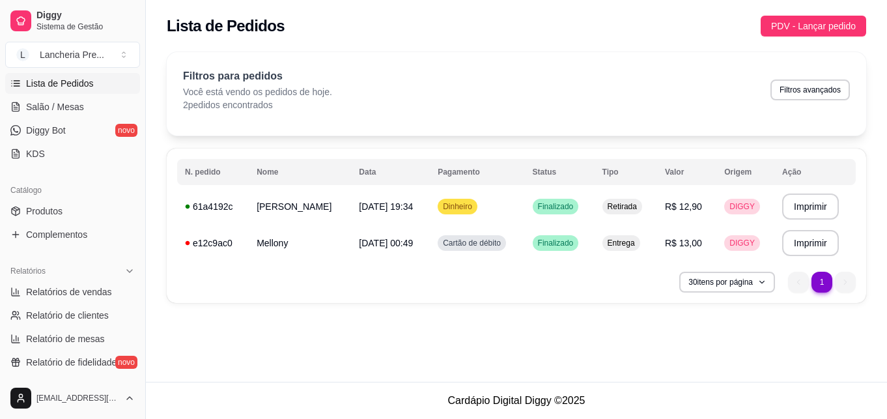
click at [354, 82] on div "Filtros para pedidos Você está vendo os pedidos de hoje. 2 pedidos encontrados …" at bounding box center [516, 89] width 667 height 43
click at [307, 83] on p "Filtros para pedidos" at bounding box center [257, 76] width 149 height 16
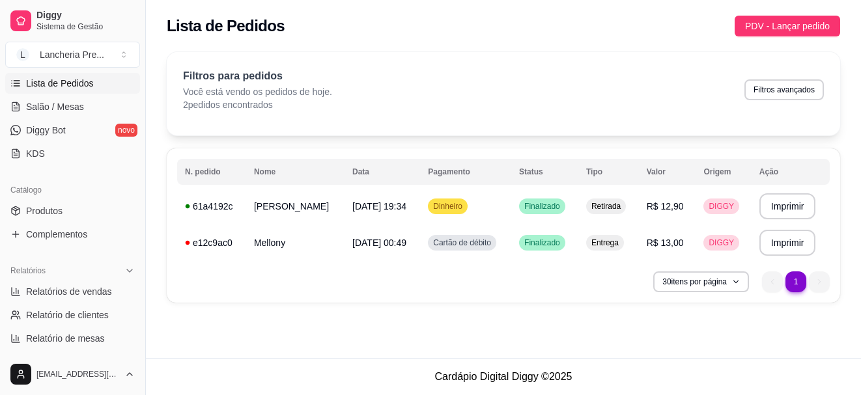
click at [450, 17] on div "Lista de Pedidos PDV - Lançar pedido" at bounding box center [504, 26] width 674 height 21
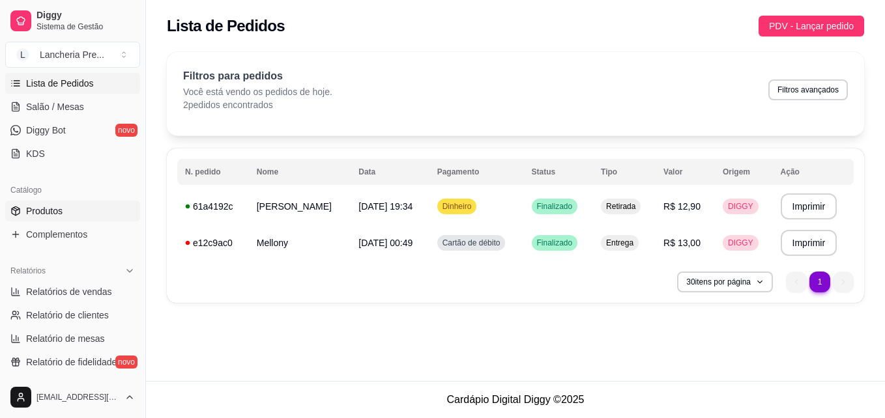
click at [80, 209] on link "Produtos" at bounding box center [72, 211] width 135 height 21
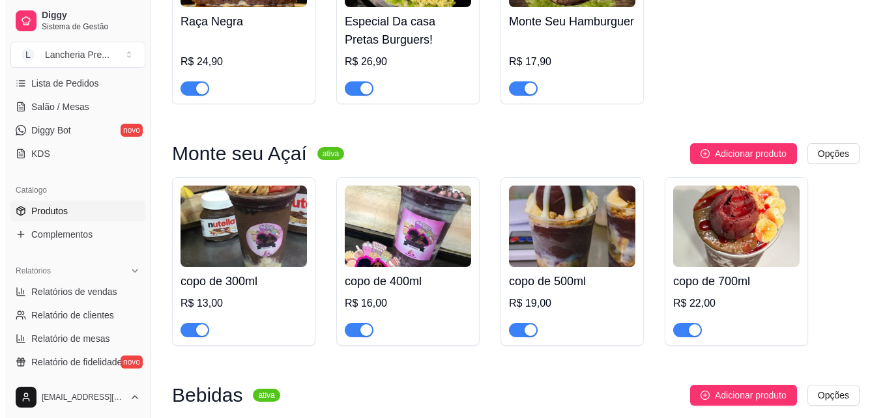
scroll to position [469, 0]
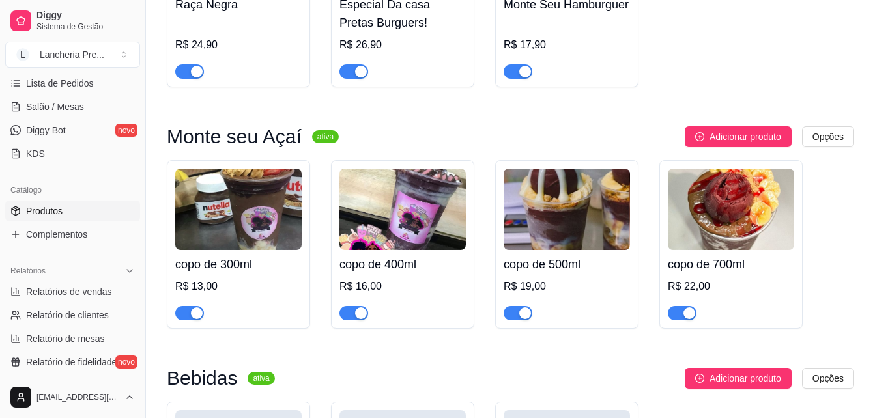
click at [251, 266] on h4 "copo de 300ml" at bounding box center [238, 264] width 126 height 18
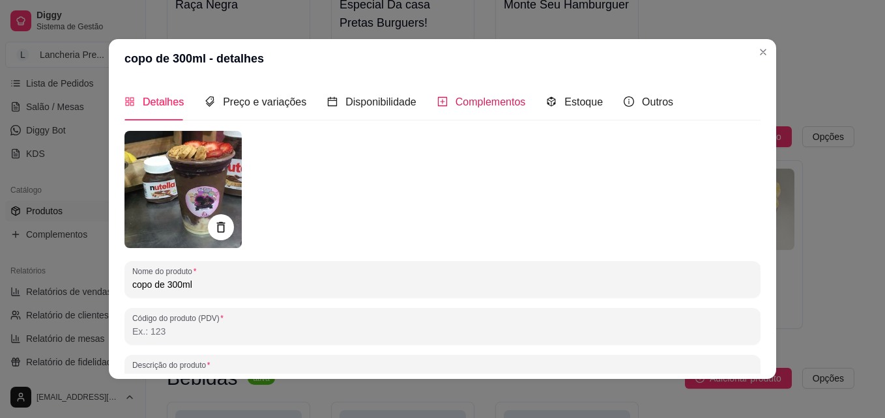
click at [464, 105] on span "Complementos" at bounding box center [490, 101] width 70 height 11
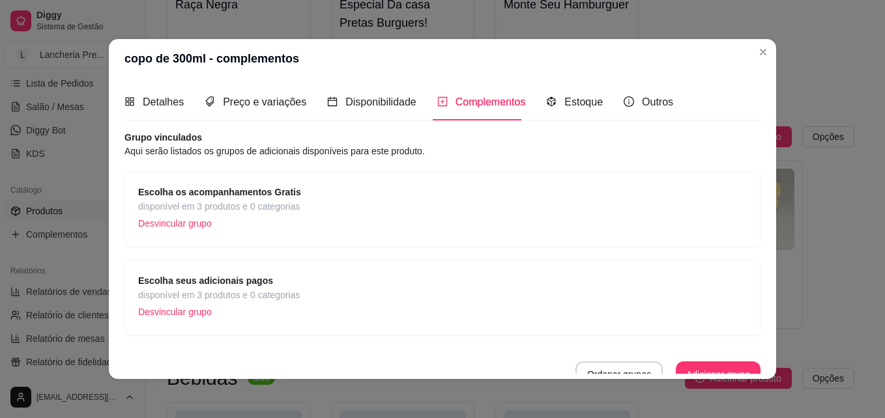
click at [313, 282] on div "Escolha seus adicionais pagos disponível em 3 produtos e 0 categorias Desvincul…" at bounding box center [442, 298] width 608 height 48
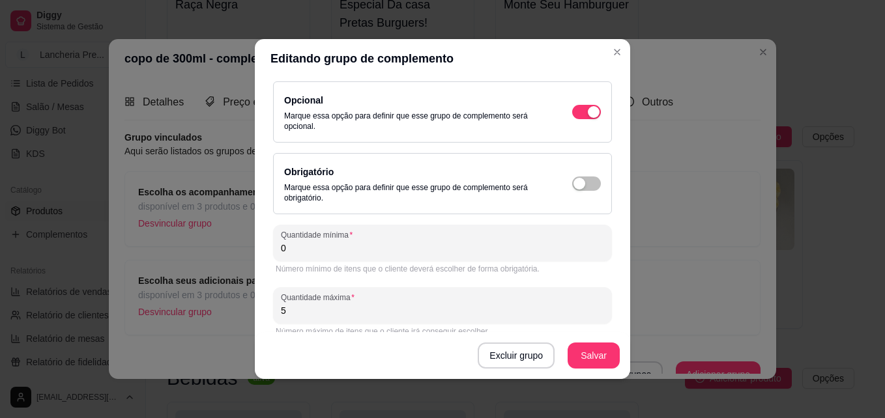
scroll to position [177, 0]
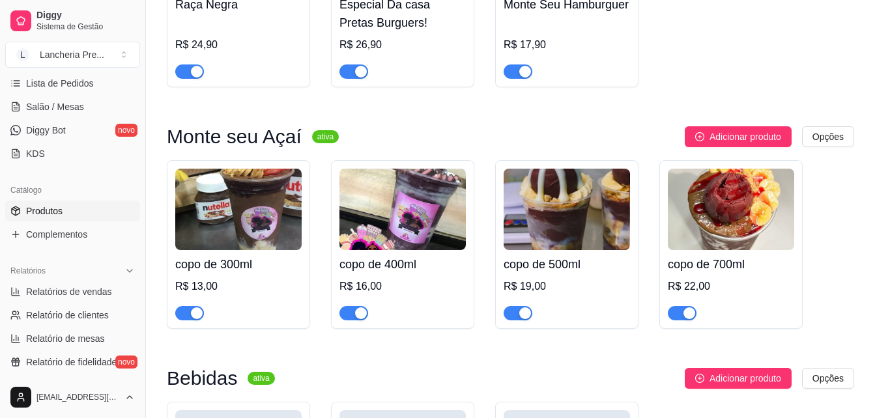
click at [562, 262] on h4 "copo de 500ml" at bounding box center [567, 264] width 126 height 18
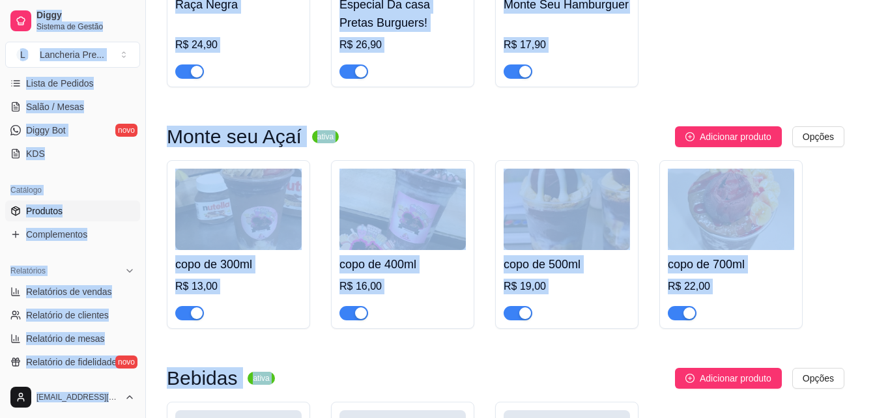
click at [562, 262] on div "Nome do produto copo de 500ml Código do produto (PDV) Descrição do produto Até …" at bounding box center [437, 346] width 642 height 433
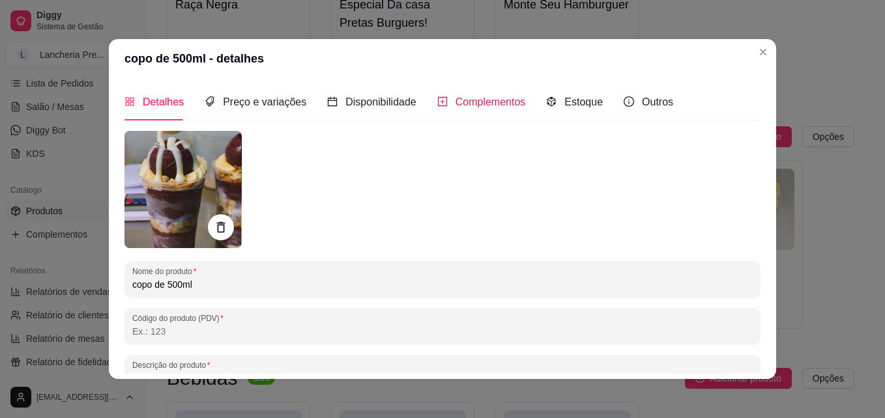
click at [475, 103] on span "Complementos" at bounding box center [490, 101] width 70 height 11
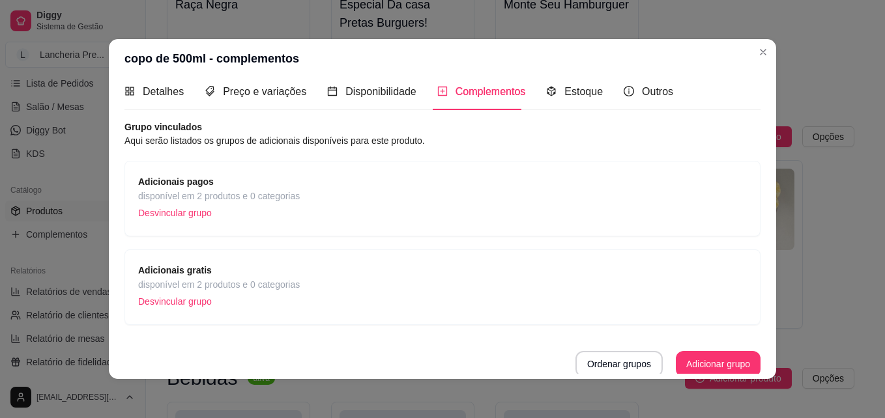
scroll to position [14, 0]
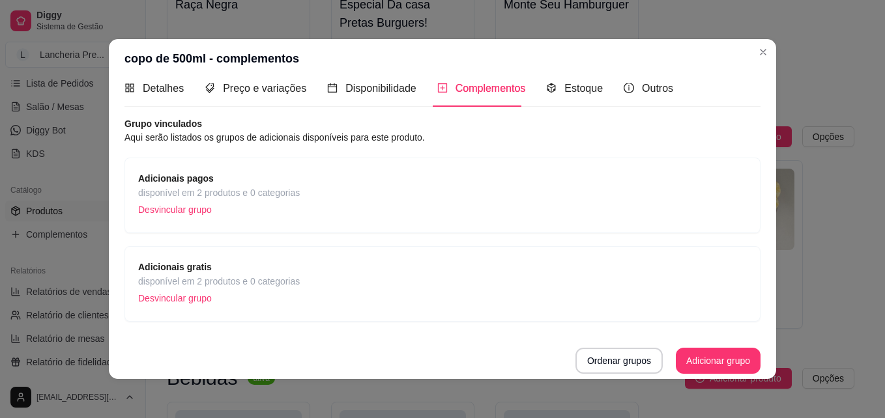
click at [395, 197] on div "Adicionais pagos disponível em 2 produtos e 0 categorias Desvincular grupo" at bounding box center [442, 195] width 608 height 48
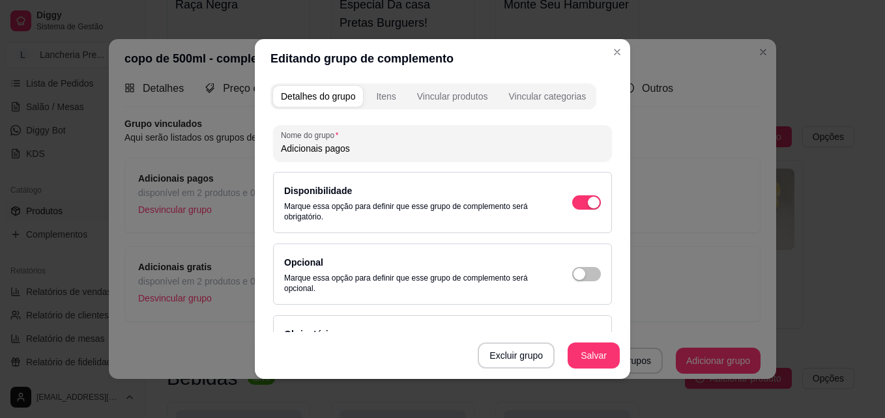
click at [617, 333] on div "Excluir grupo Salvar" at bounding box center [442, 355] width 375 height 47
drag, startPoint x: 617, startPoint y: 333, endPoint x: 617, endPoint y: 350, distance: 16.3
click at [617, 350] on div "Excluir grupo Salvar" at bounding box center [442, 355] width 375 height 47
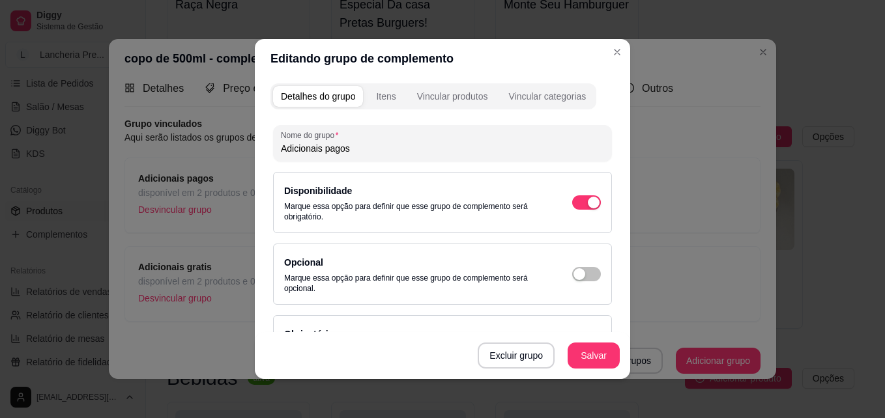
scroll to position [177, 0]
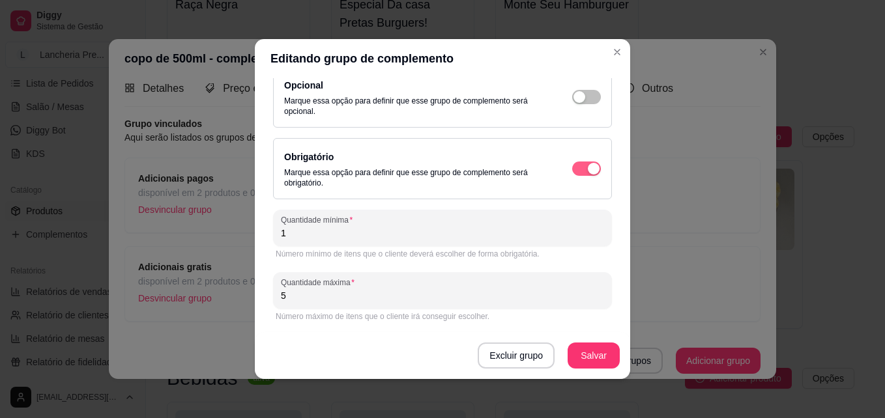
click at [588, 164] on div "button" at bounding box center [594, 169] width 12 height 12
click at [572, 91] on span "button" at bounding box center [586, 97] width 29 height 14
type input "0"
click at [599, 347] on button "Salvar" at bounding box center [593, 355] width 51 height 25
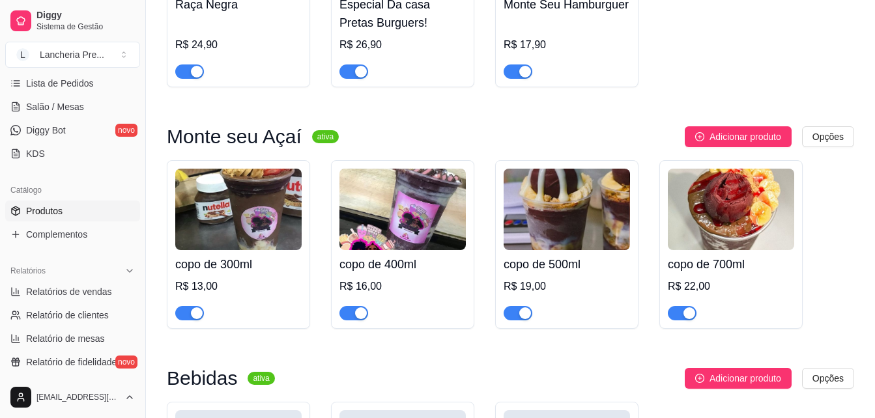
click at [723, 267] on h4 "copo de 700ml" at bounding box center [731, 264] width 126 height 18
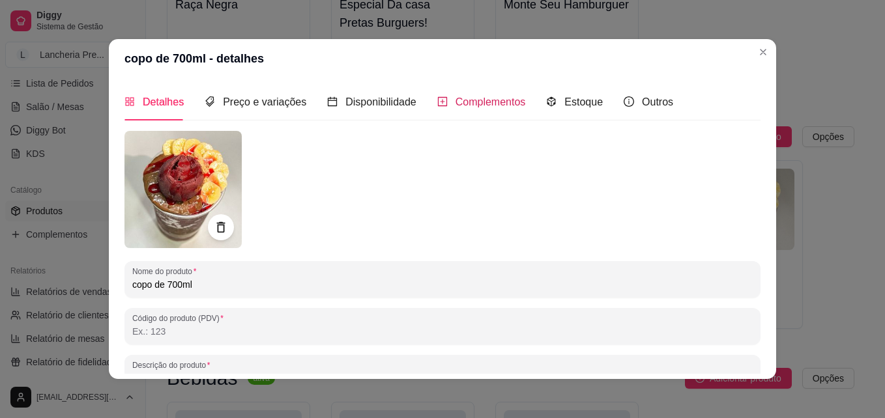
click at [455, 104] on span "Complementos" at bounding box center [490, 101] width 70 height 11
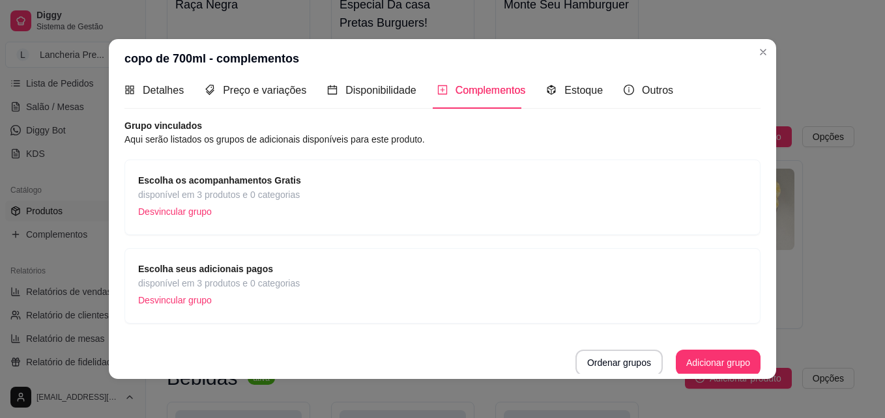
scroll to position [14, 0]
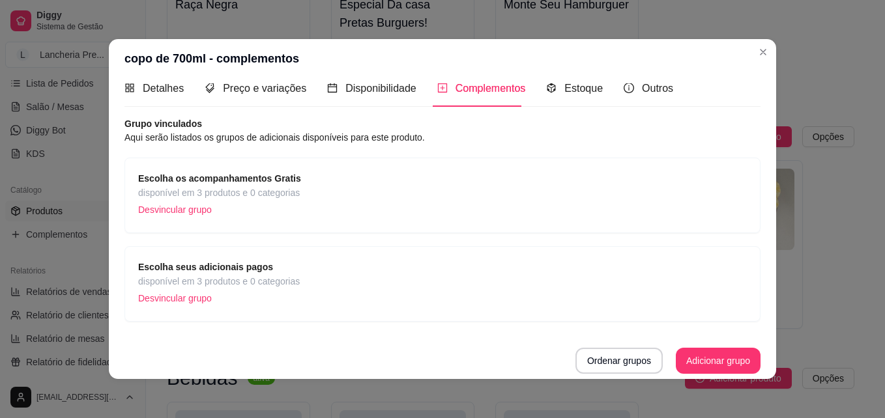
click at [448, 279] on div "Escolha seus adicionais pagos disponível em 3 produtos e 0 categorias Desvincul…" at bounding box center [442, 284] width 608 height 48
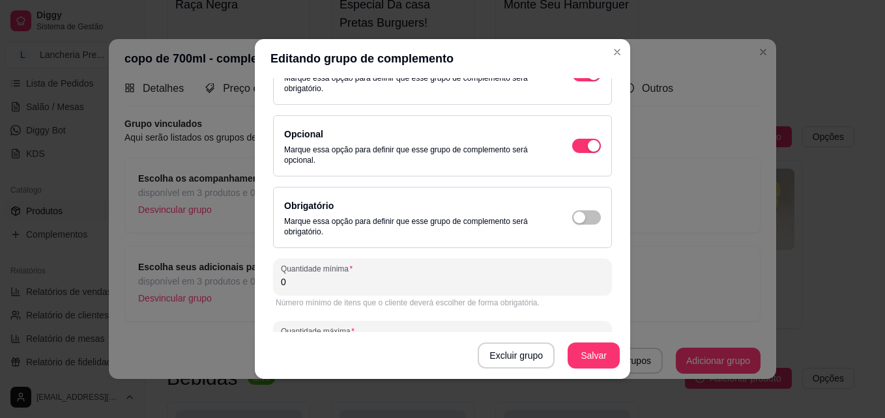
scroll to position [177, 0]
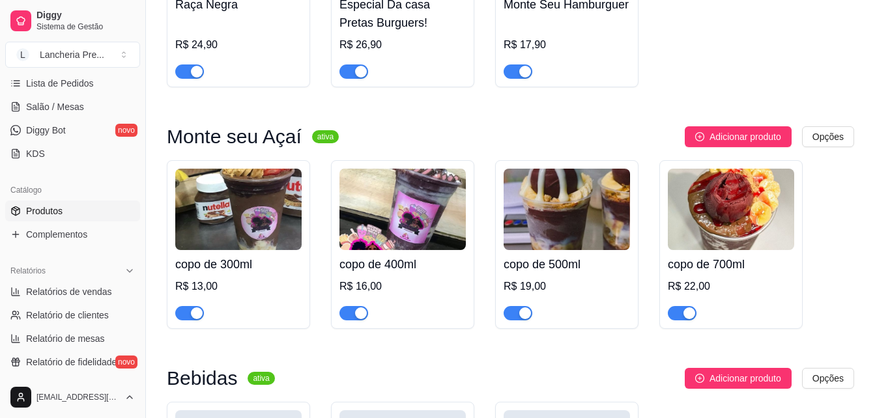
click at [425, 260] on h4 "copo de 400ml" at bounding box center [402, 264] width 126 height 18
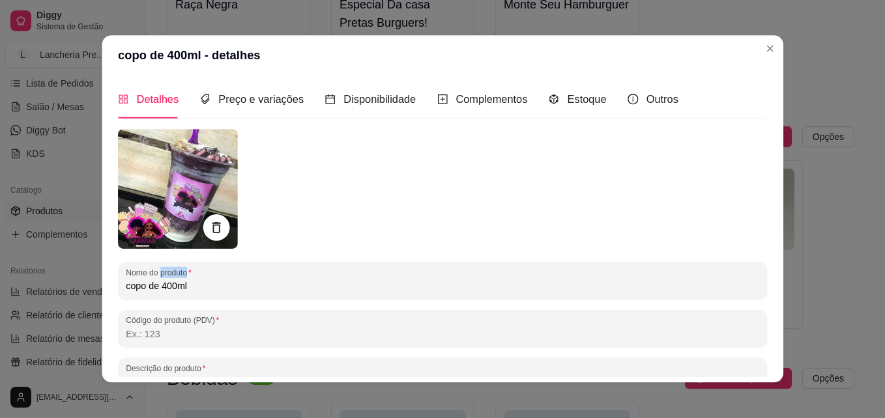
click at [425, 260] on div "Nome do produto copo de 400ml Código do produto (PDV) Descrição do produto Até …" at bounding box center [442, 348] width 649 height 437
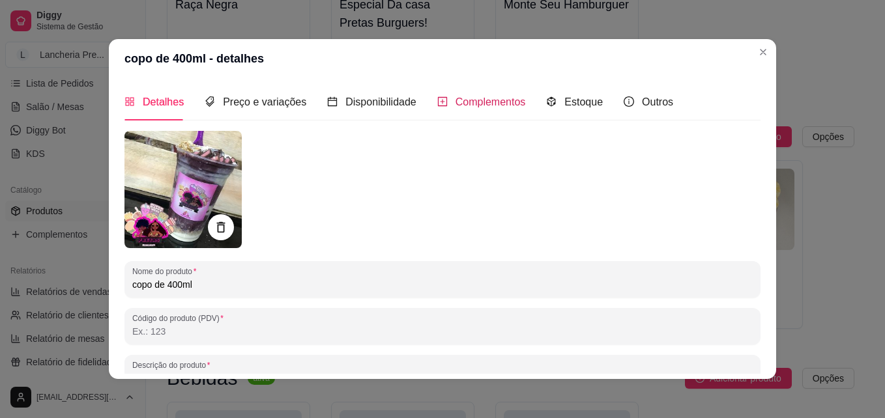
drag, startPoint x: 425, startPoint y: 260, endPoint x: 472, endPoint y: 106, distance: 160.7
click at [472, 106] on span "Complementos" at bounding box center [490, 101] width 70 height 11
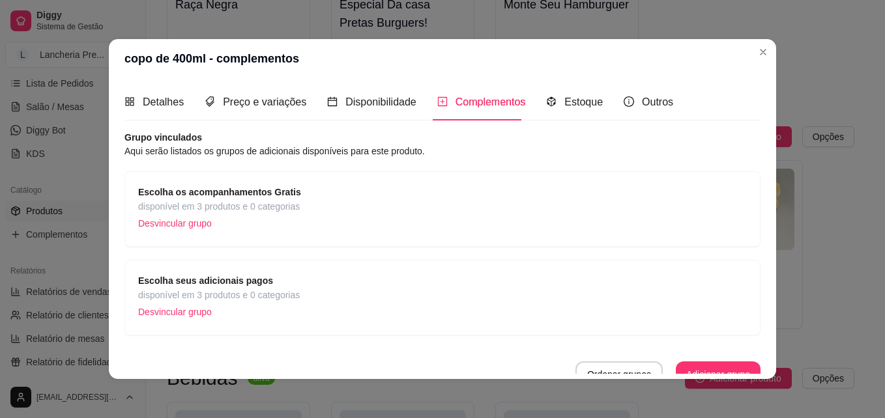
click at [614, 296] on div "Escolha seus adicionais pagos disponível em 3 produtos e 0 categorias Desvincul…" at bounding box center [442, 298] width 608 height 48
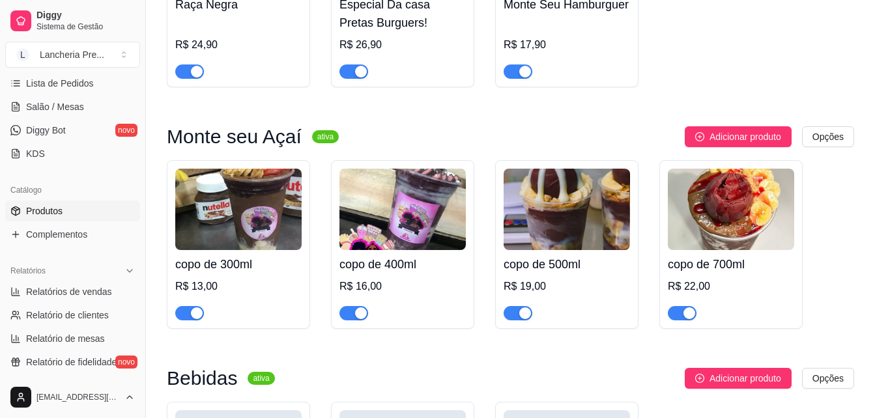
click at [741, 309] on div at bounding box center [731, 307] width 126 height 26
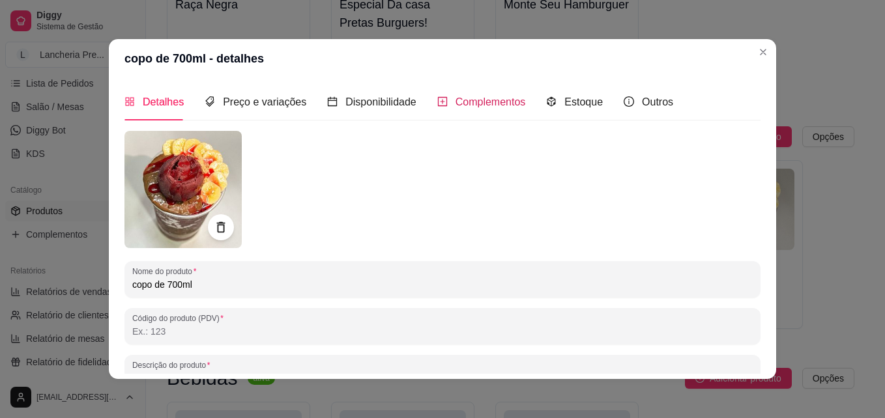
click at [500, 103] on span "Complementos" at bounding box center [490, 101] width 70 height 11
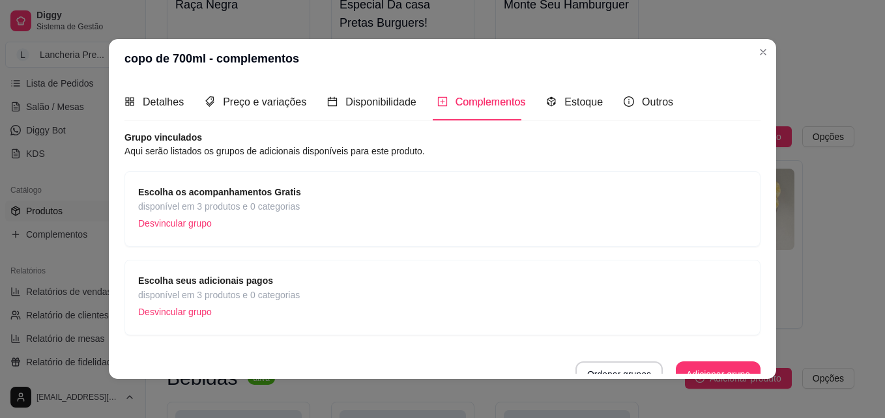
click at [435, 290] on div "Escolha seus adicionais pagos disponível em 3 produtos e 0 categorias Desvincul…" at bounding box center [442, 298] width 608 height 48
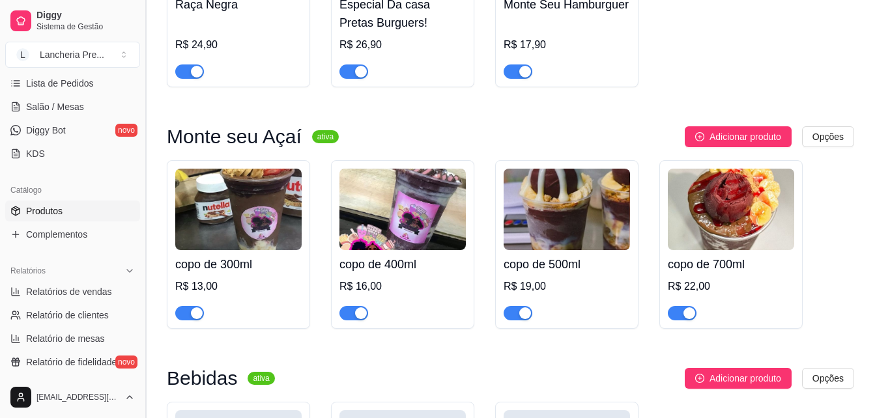
click at [140, 85] on button "Toggle Sidebar" at bounding box center [145, 209] width 10 height 418
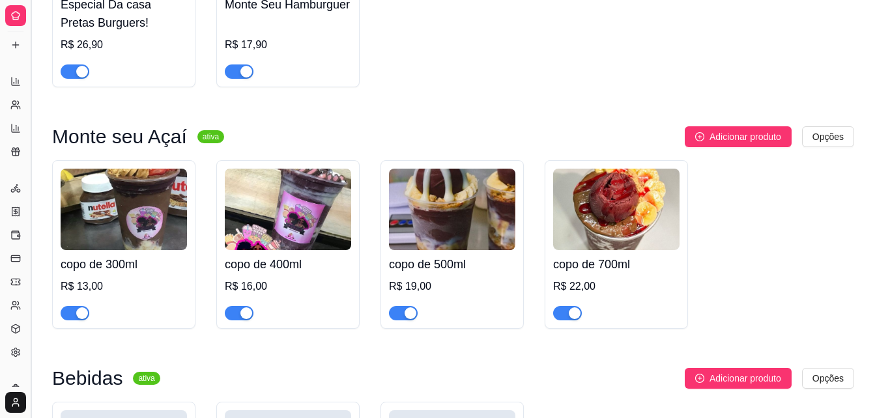
scroll to position [89, 0]
click at [9, 89] on link "Diggy Bot novo" at bounding box center [15, 88] width 21 height 21
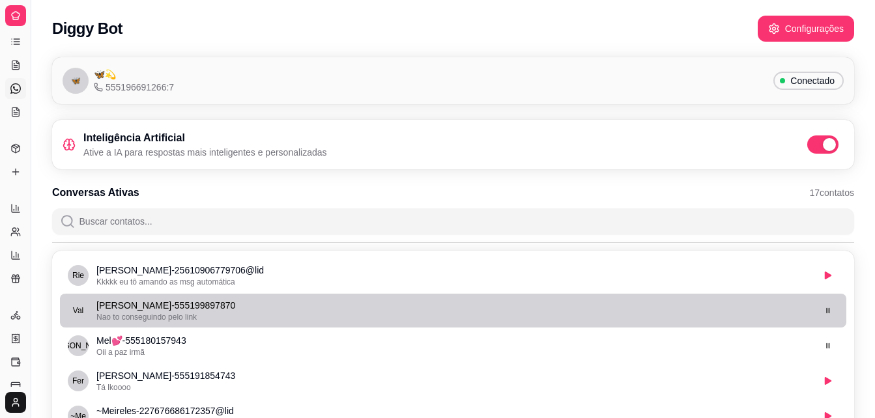
click at [222, 312] on div "Nao to conseguindo pelo link" at bounding box center [454, 317] width 716 height 10
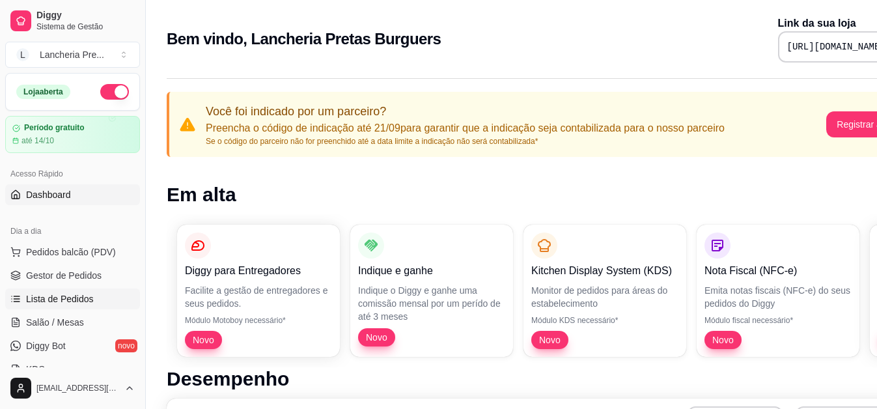
click at [93, 304] on link "Lista de Pedidos" at bounding box center [72, 299] width 135 height 21
